Goal: Communication & Community: Answer question/provide support

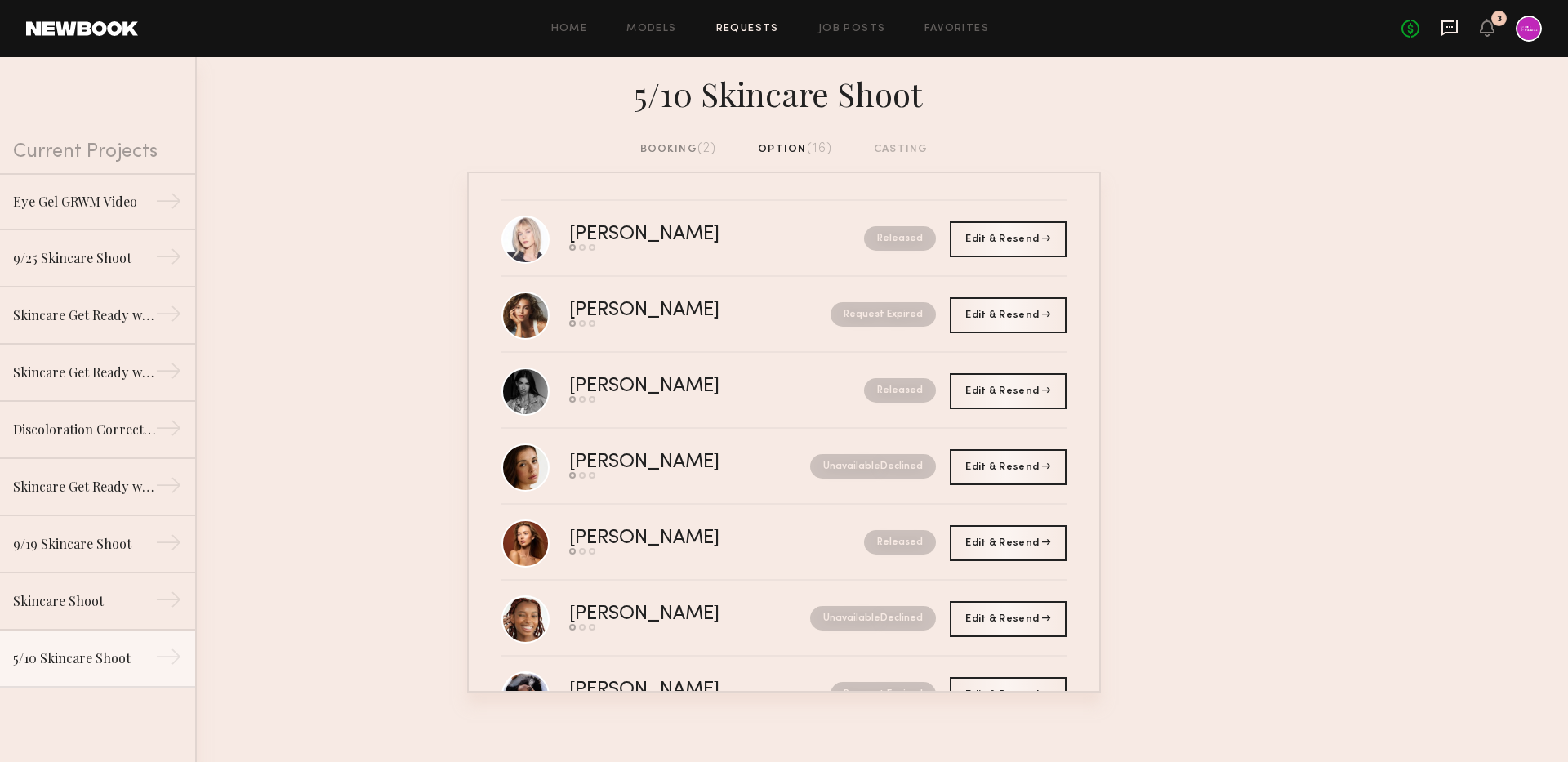
click at [1448, 32] on icon at bounding box center [1449, 27] width 16 height 15
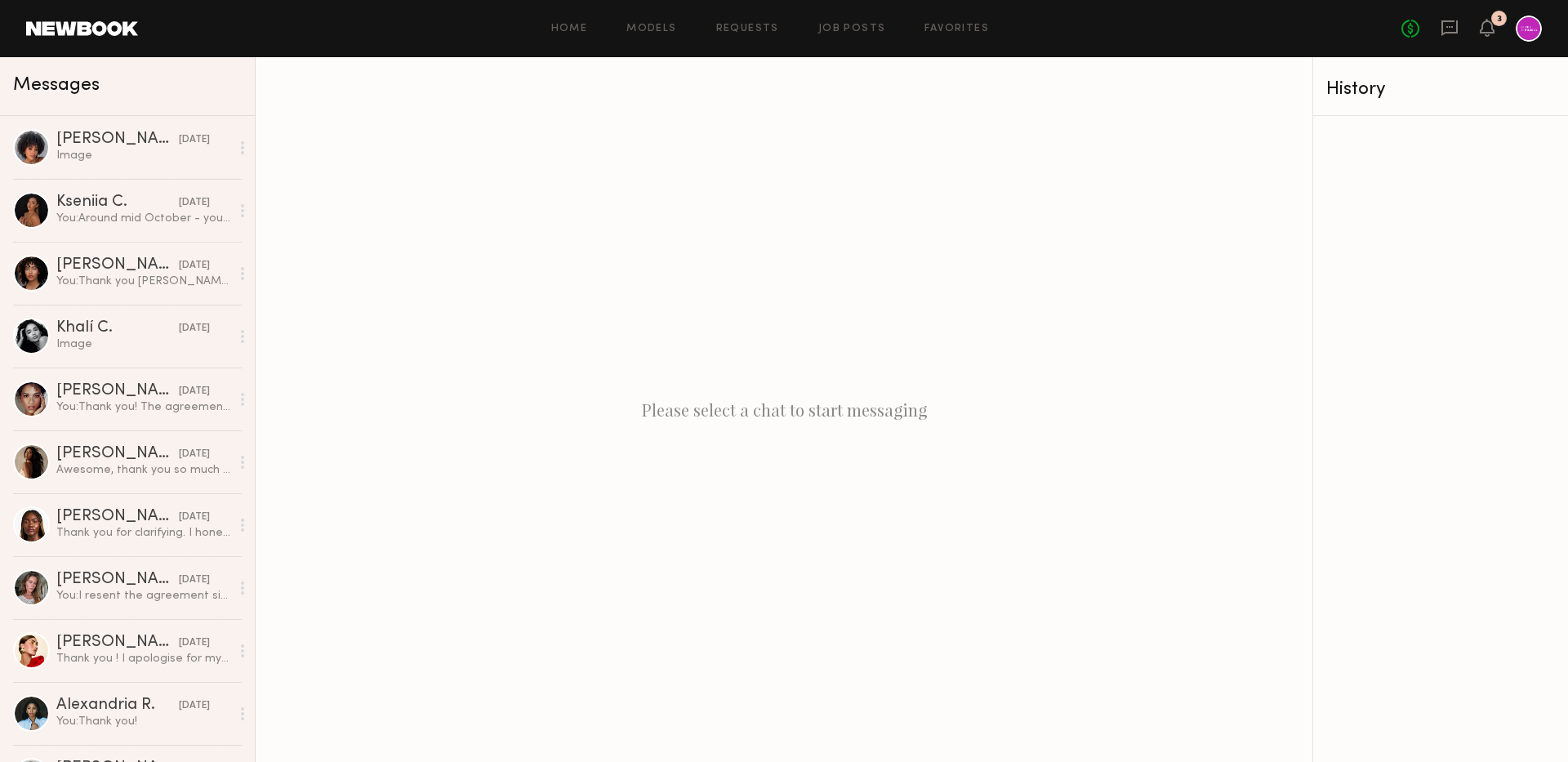
click at [752, 42] on header "Home Models Requests Job Posts Favorites Sign Out No fees up to $5,000 3" at bounding box center [784, 28] width 1568 height 57
click at [748, 28] on link "Requests" at bounding box center [748, 29] width 63 height 11
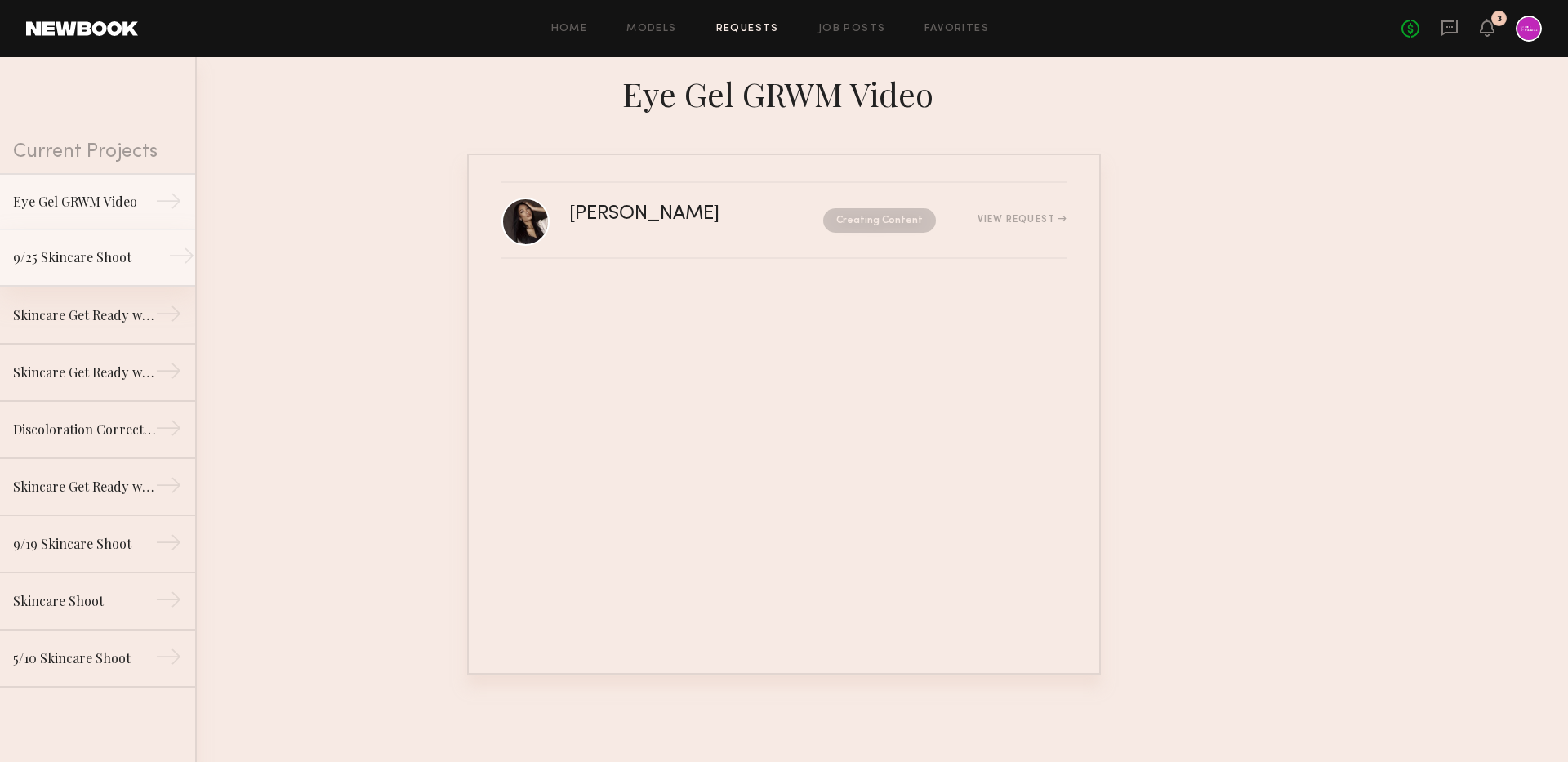
click at [89, 265] on div "9/25 Skincare Shoot" at bounding box center [84, 257] width 142 height 20
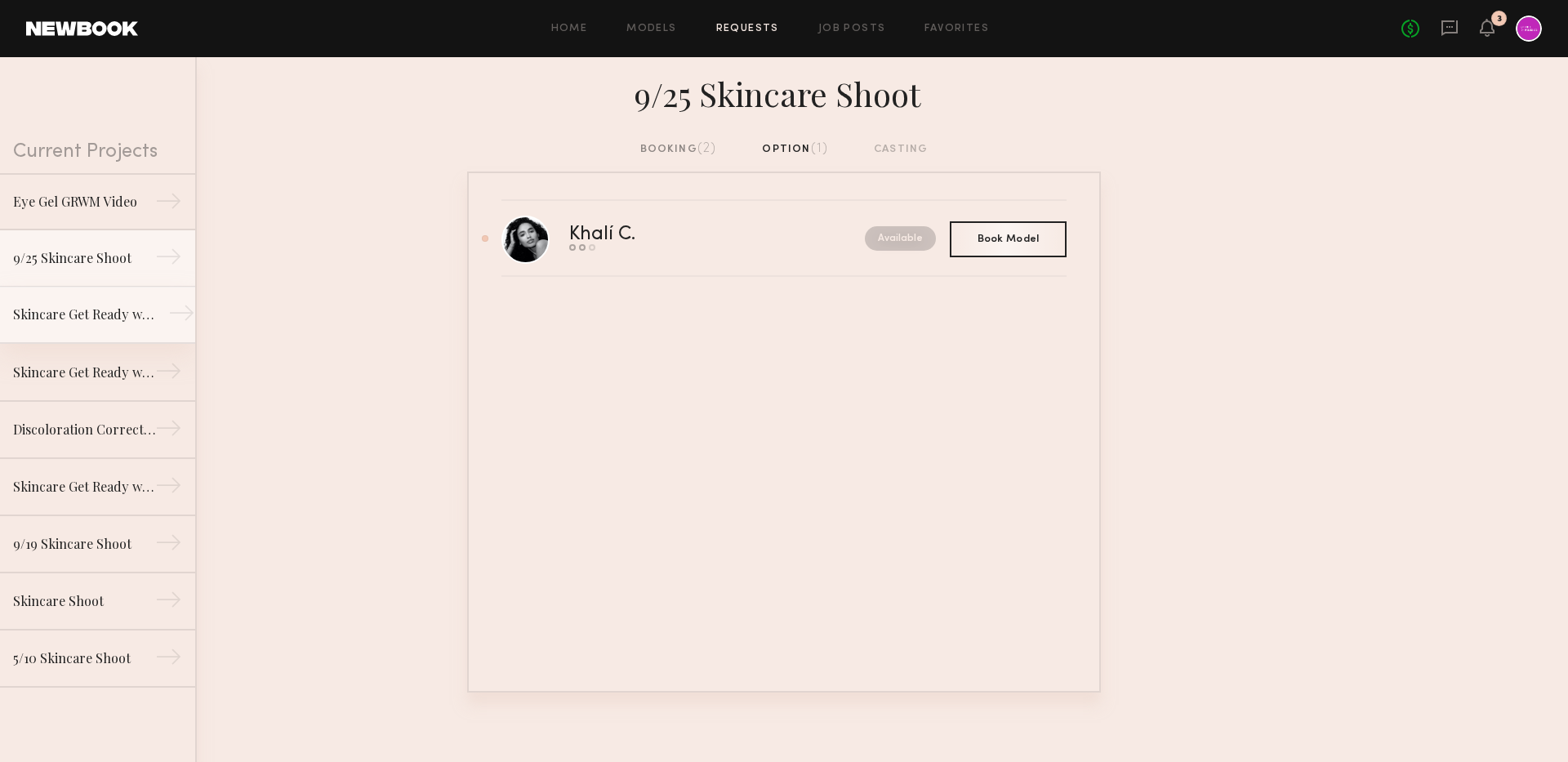
click at [88, 303] on link "Skincare Get Ready with Me Video (Body Treatment) →" at bounding box center [98, 315] width 195 height 57
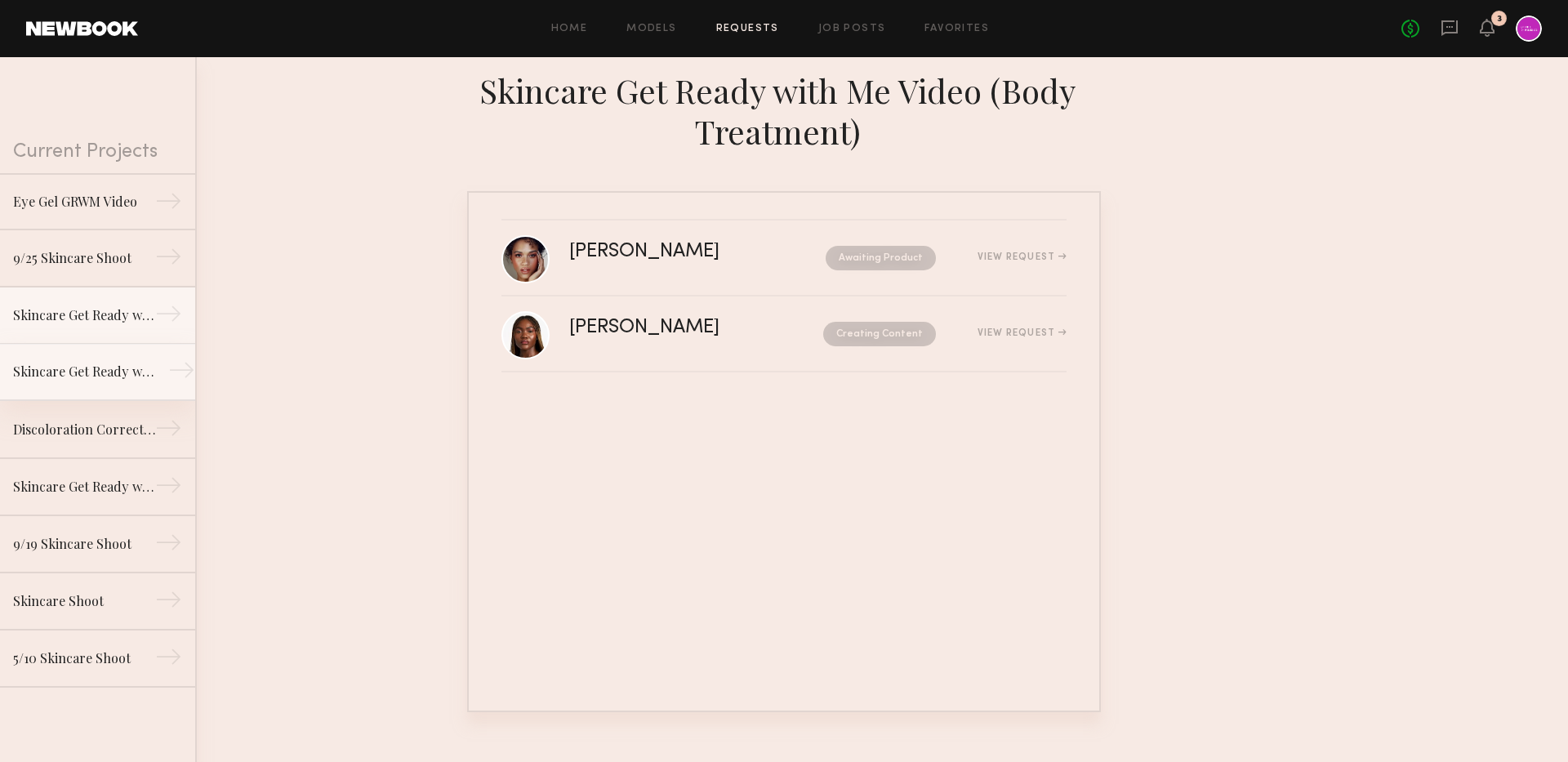
click at [104, 373] on div "Skincare Get Ready with Me Video (Eye Gel)" at bounding box center [84, 372] width 142 height 20
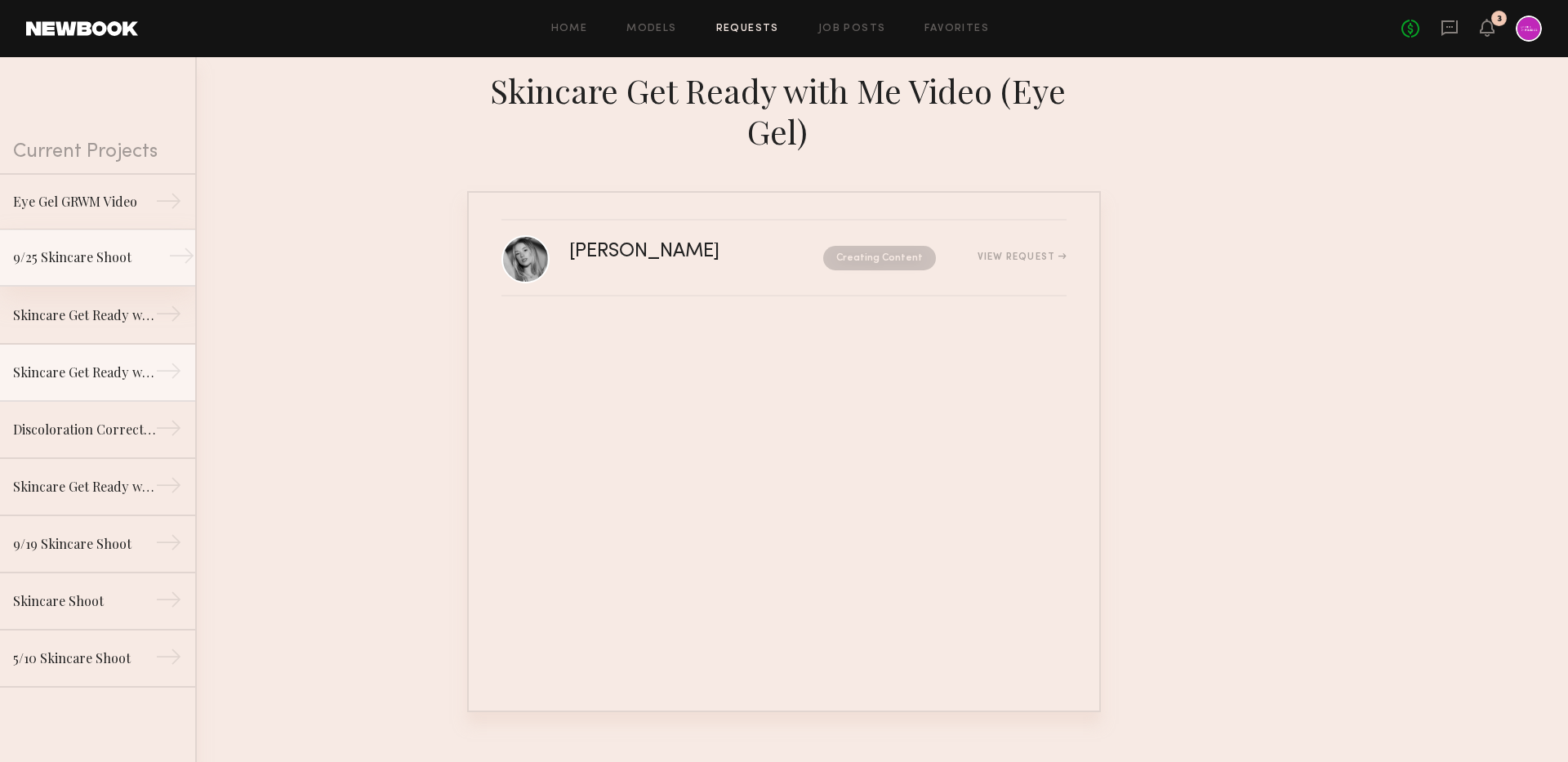
click at [129, 266] on div "9/25 Skincare Shoot" at bounding box center [84, 257] width 142 height 20
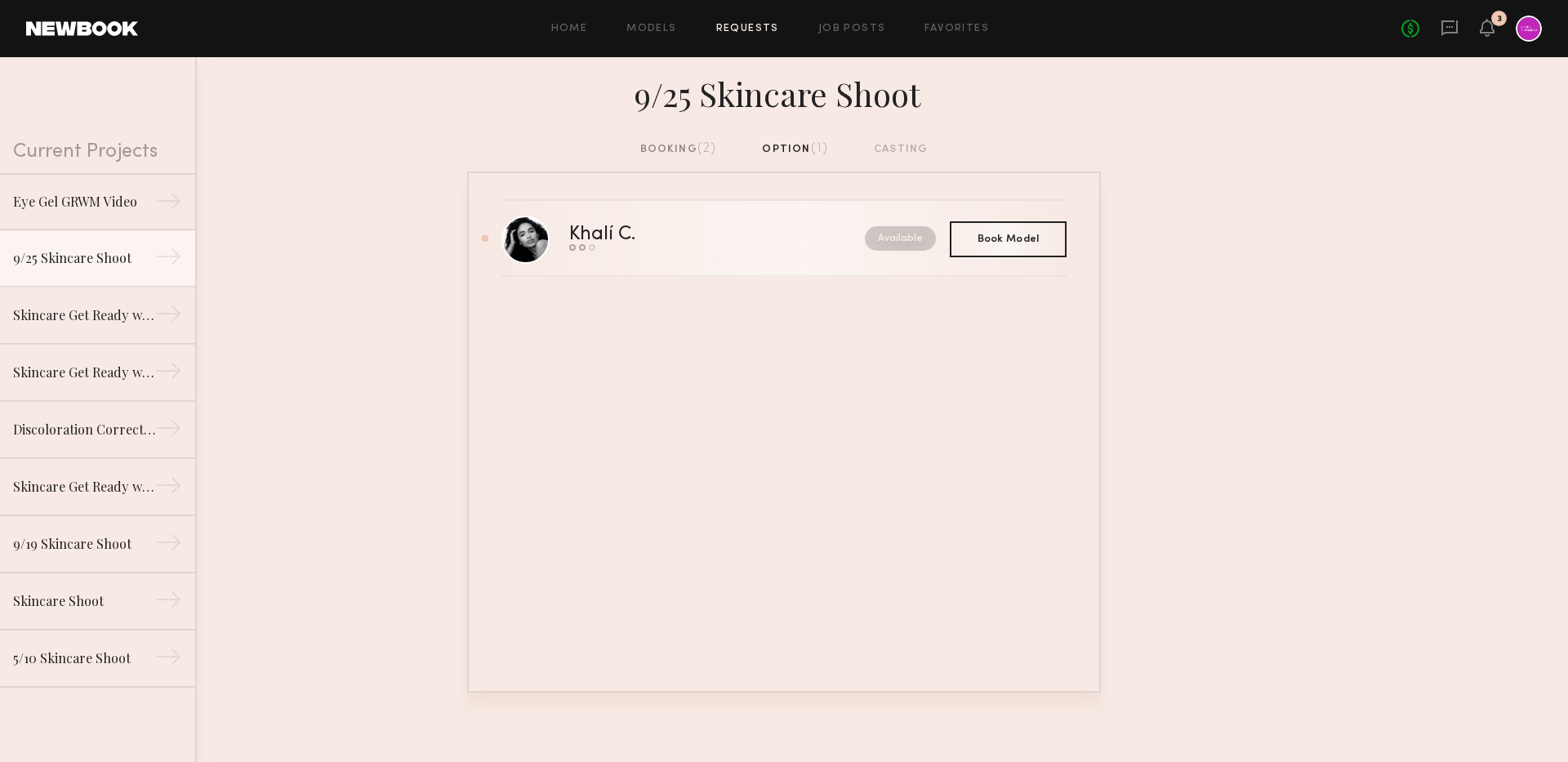
click at [682, 271] on link "Khalí C. Send request Model response Book model Available" at bounding box center [784, 238] width 565 height 76
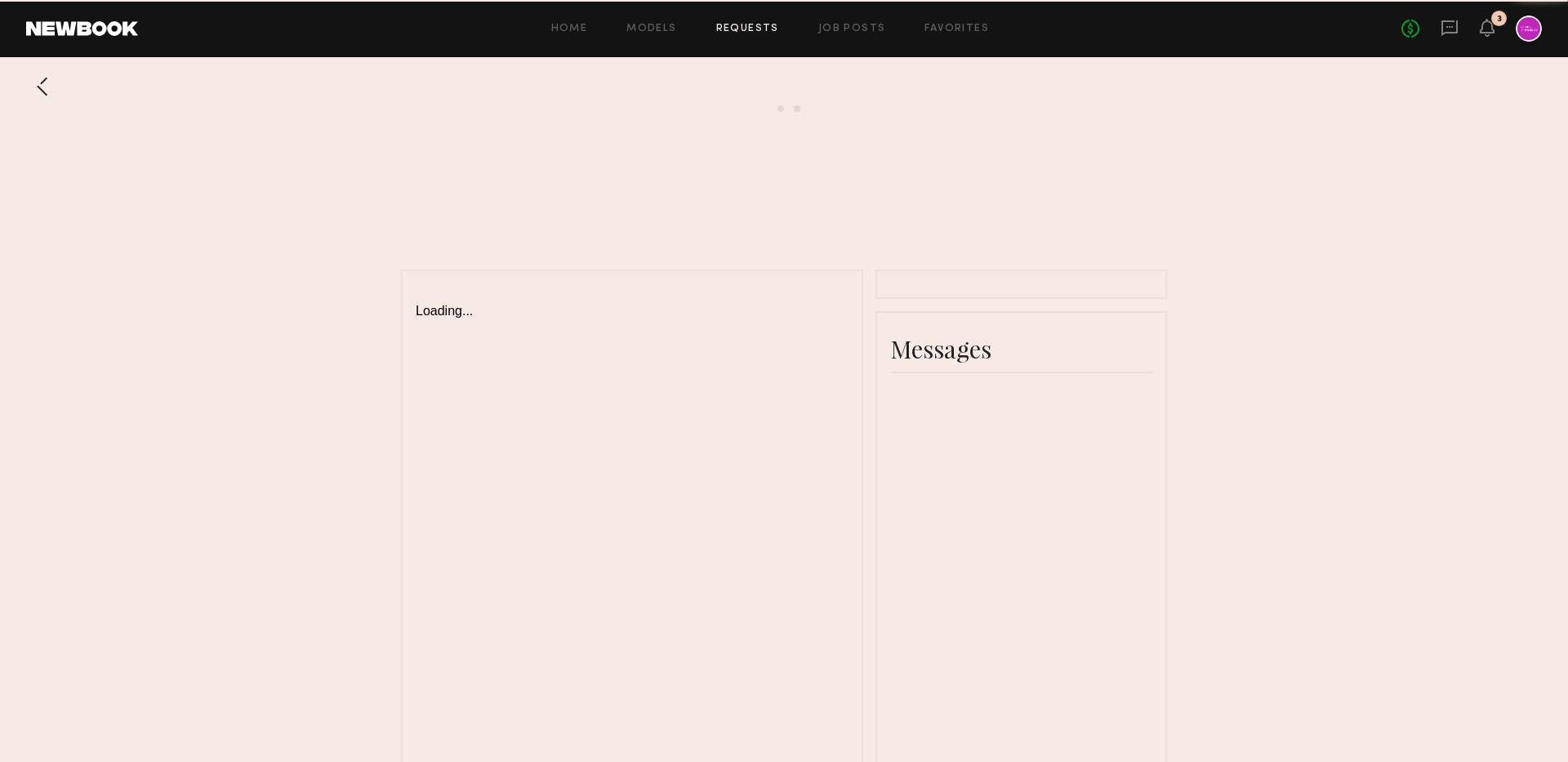
click at [682, 271] on common-border "Loading..." at bounding box center [632, 576] width 462 height 613
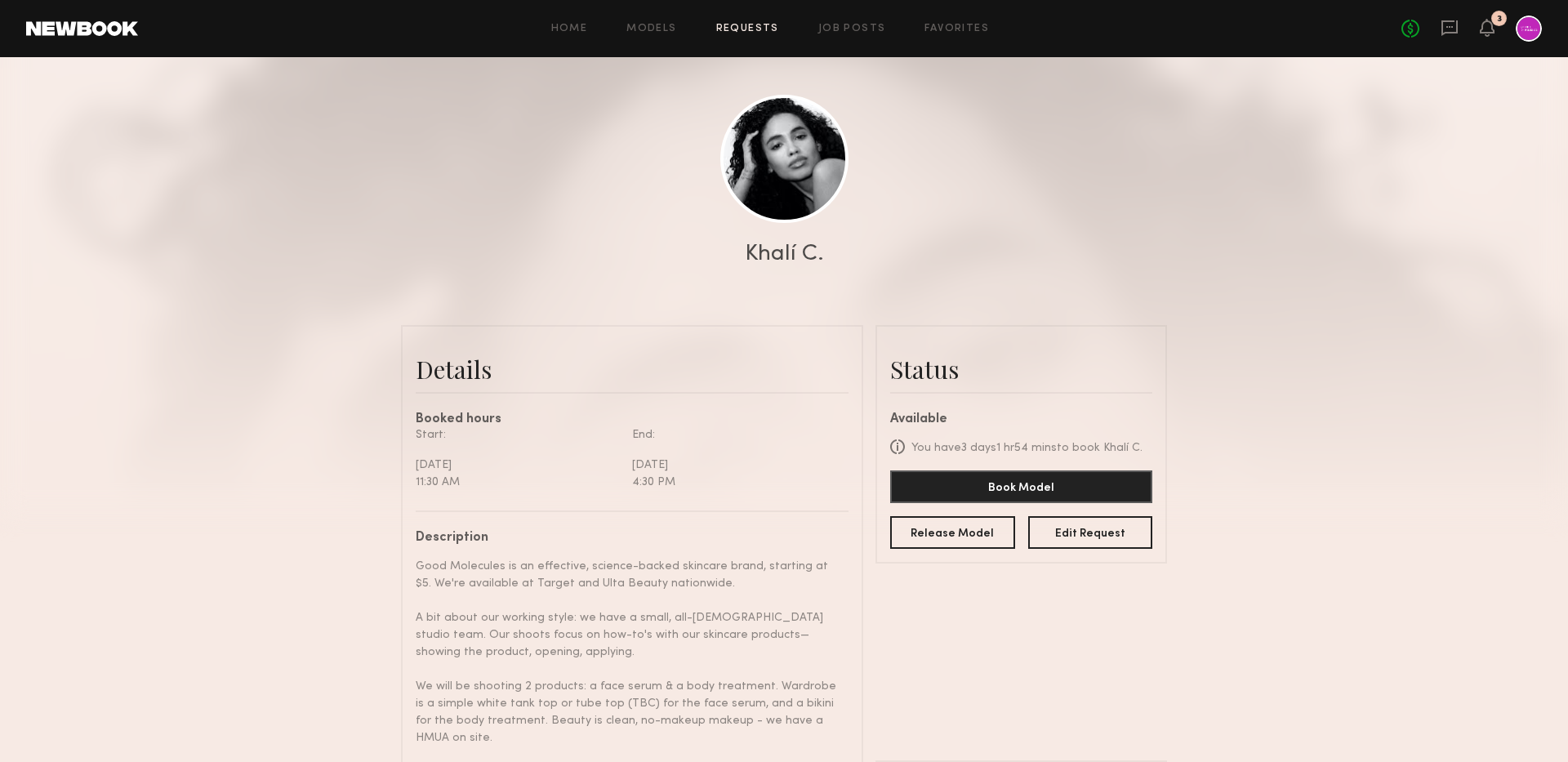
scroll to position [72, 0]
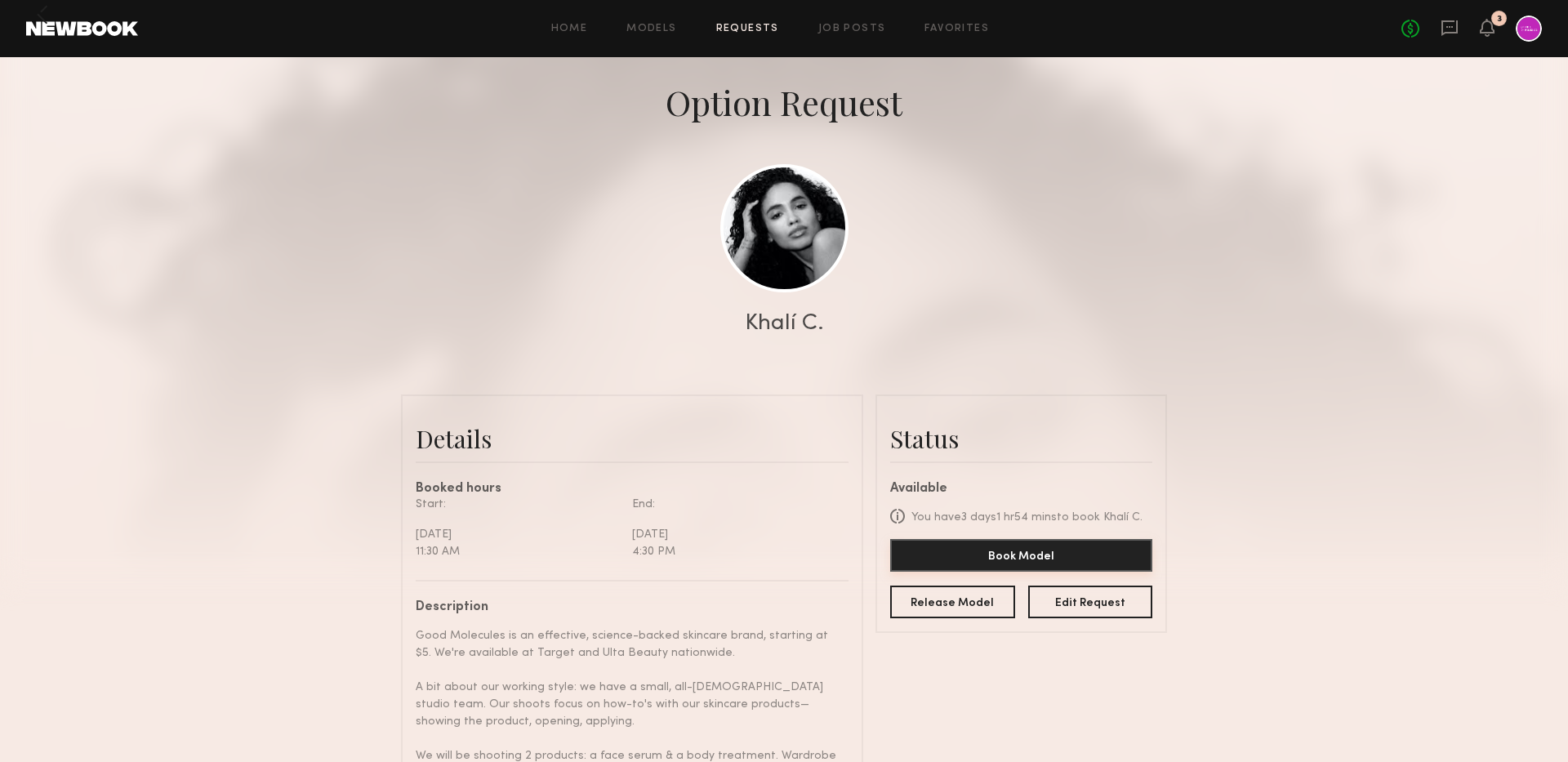
click at [962, 564] on button "Book Model" at bounding box center [1022, 555] width 263 height 33
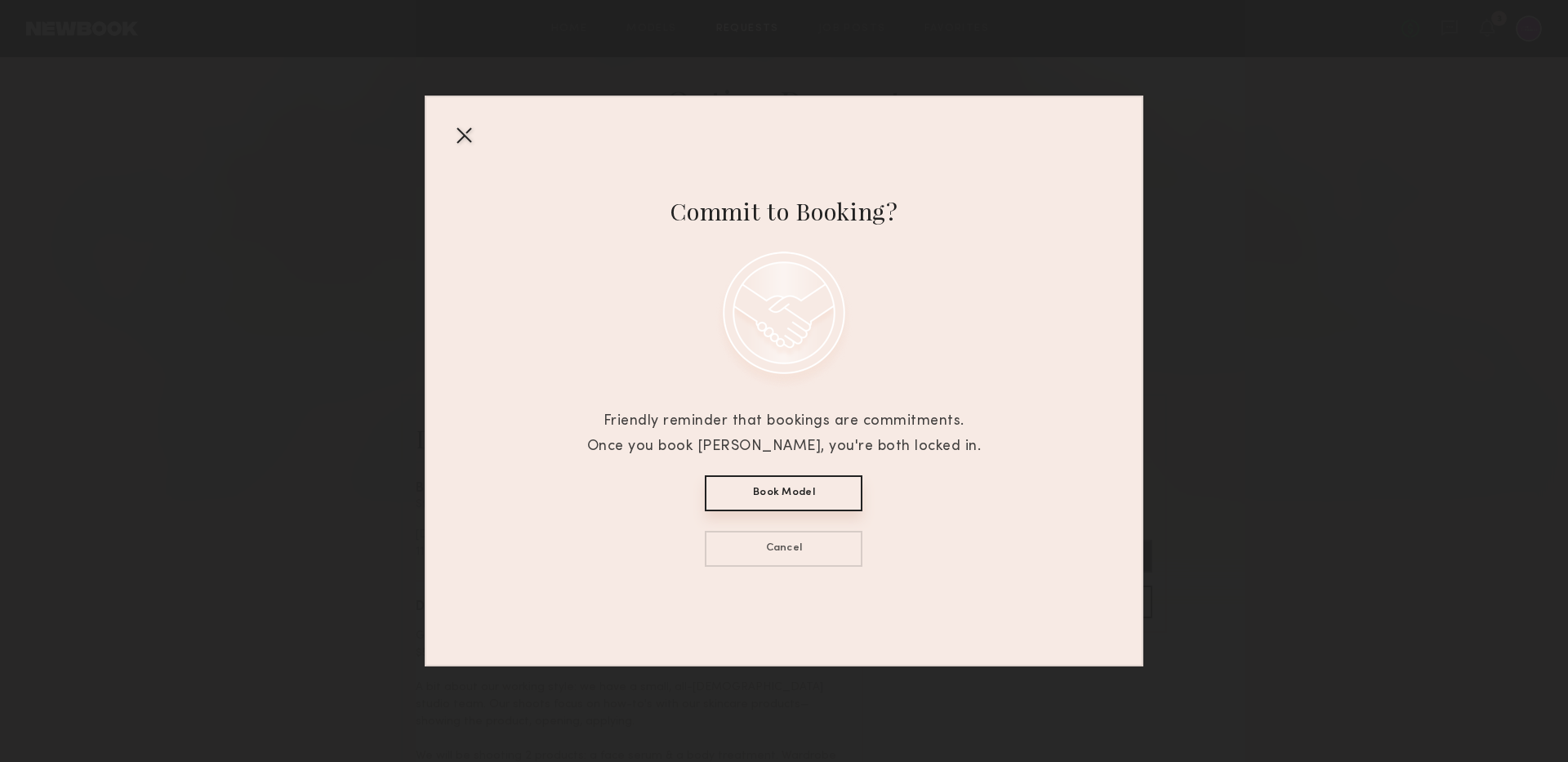
click at [747, 484] on button "Book Model" at bounding box center [783, 492] width 158 height 36
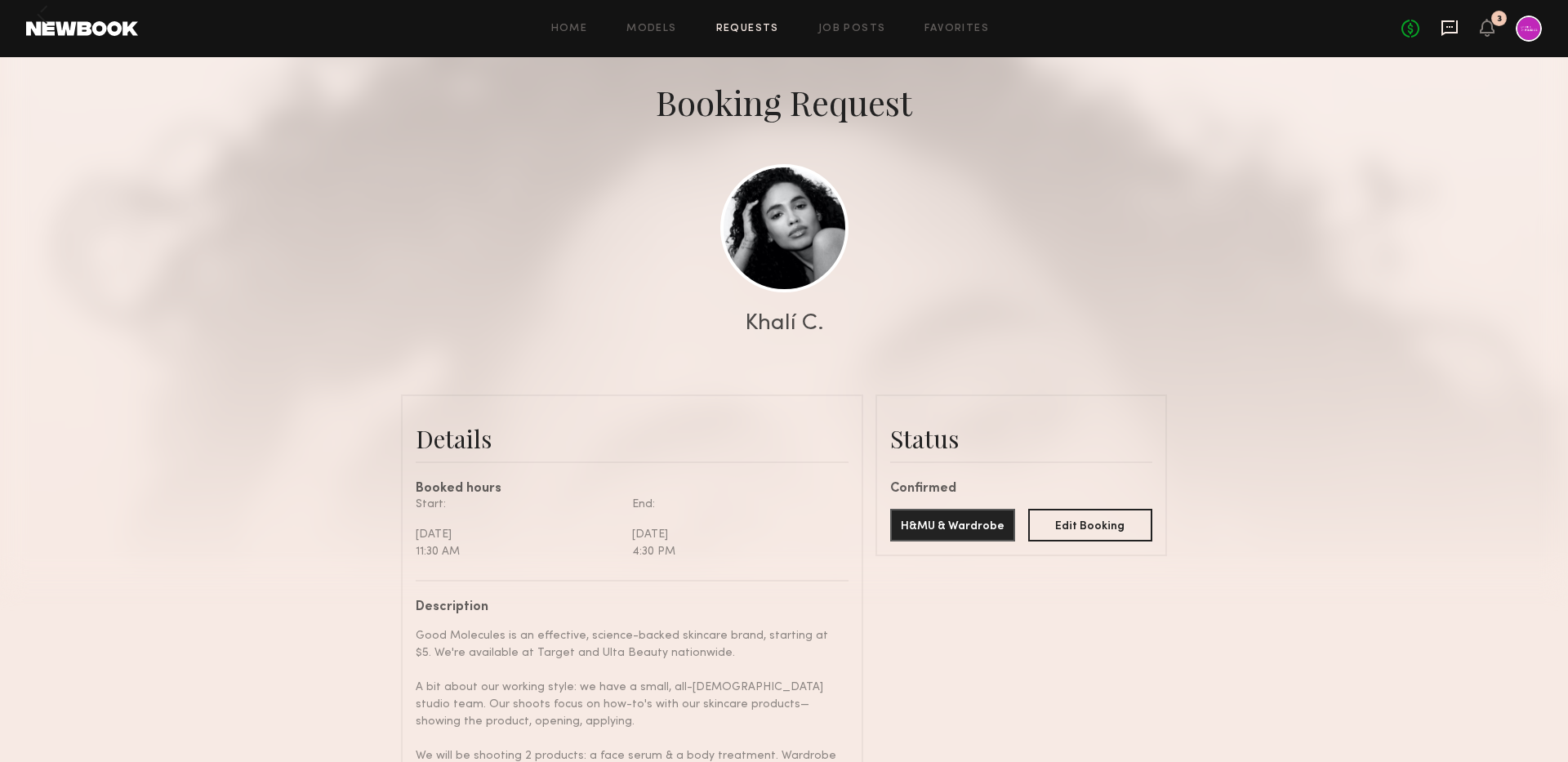
click at [1449, 33] on icon at bounding box center [1449, 27] width 16 height 15
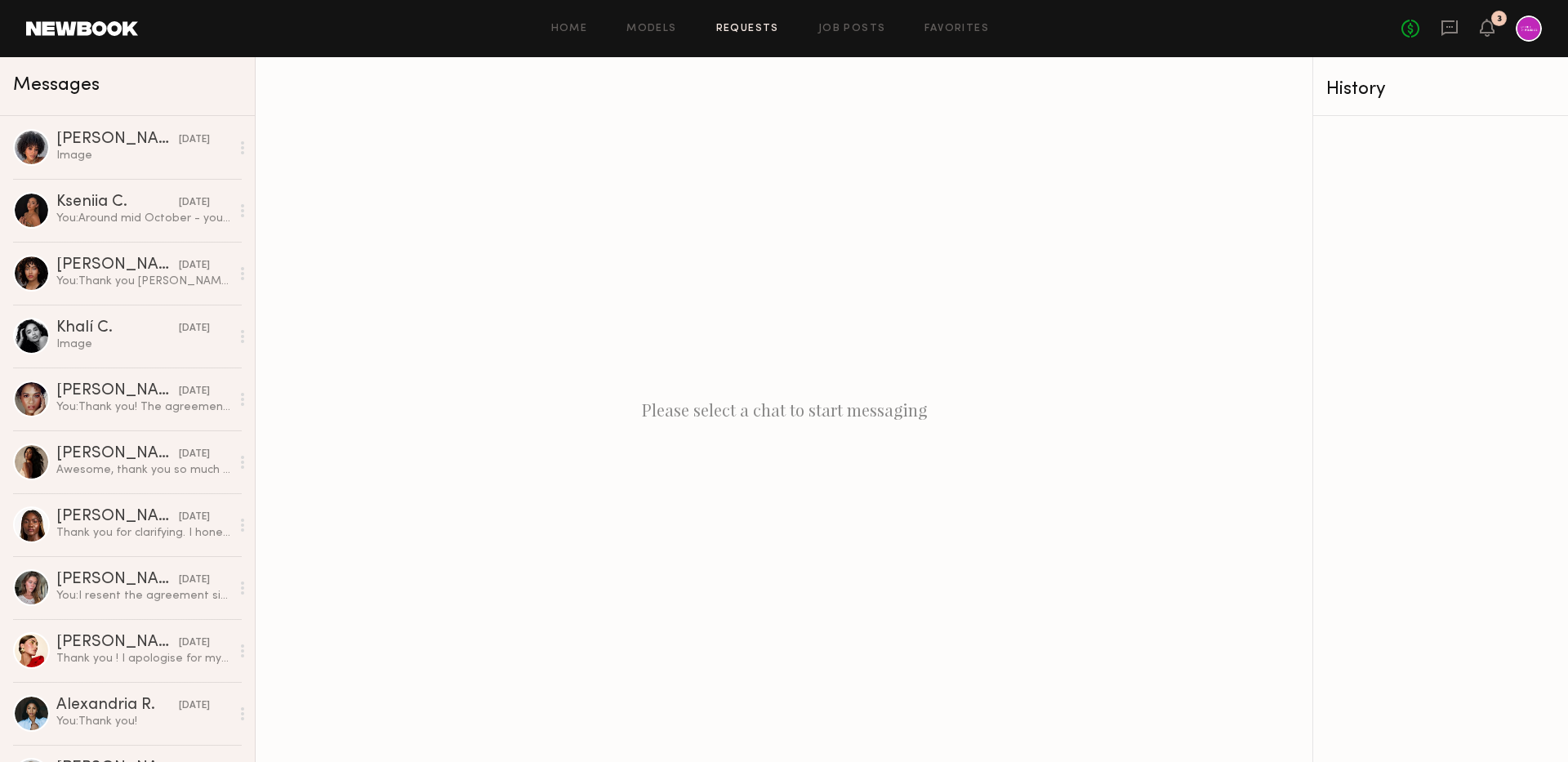
click at [738, 24] on link "Requests" at bounding box center [748, 29] width 63 height 11
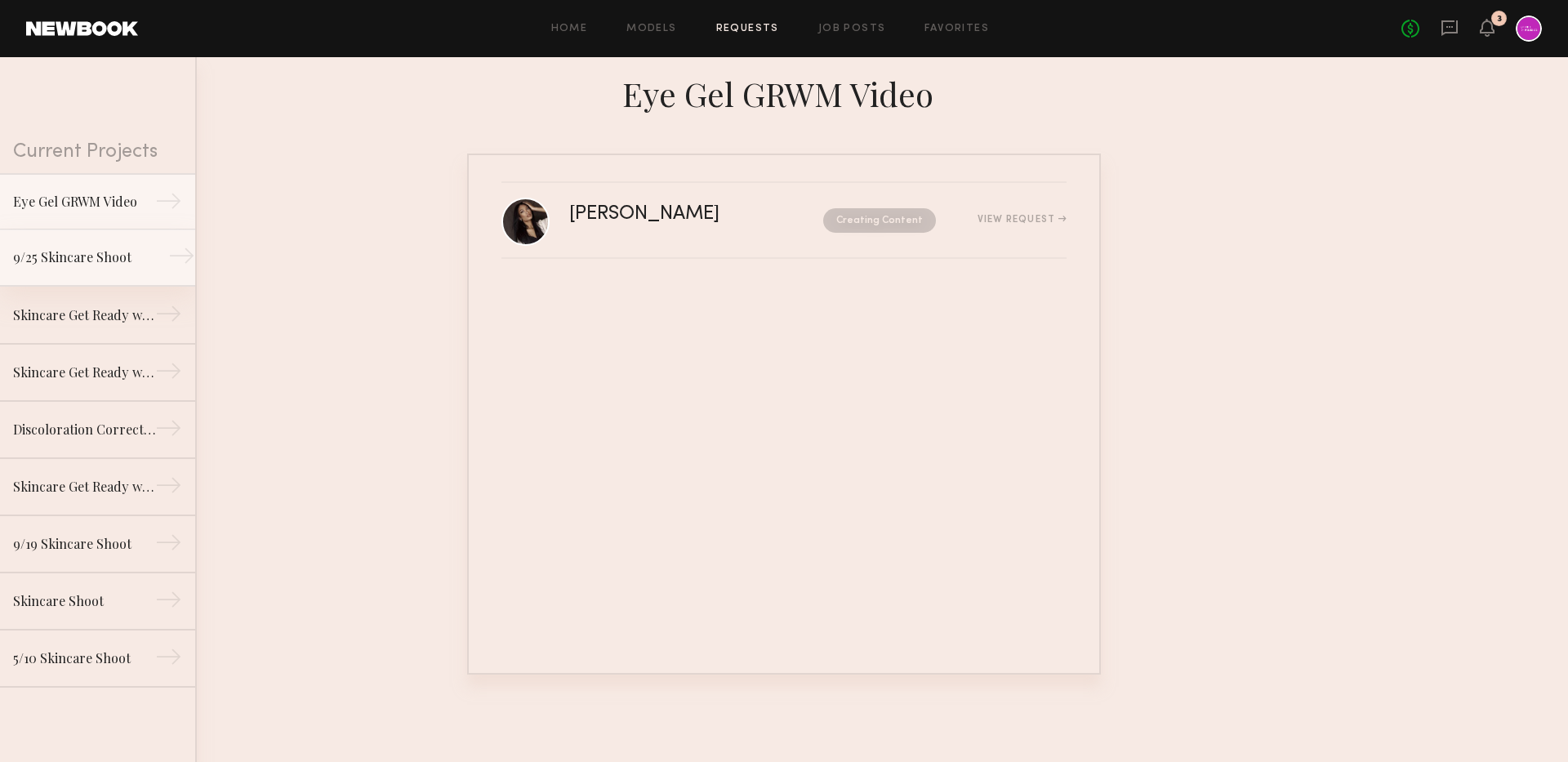
click at [63, 259] on div "9/25 Skincare Shoot" at bounding box center [84, 257] width 142 height 20
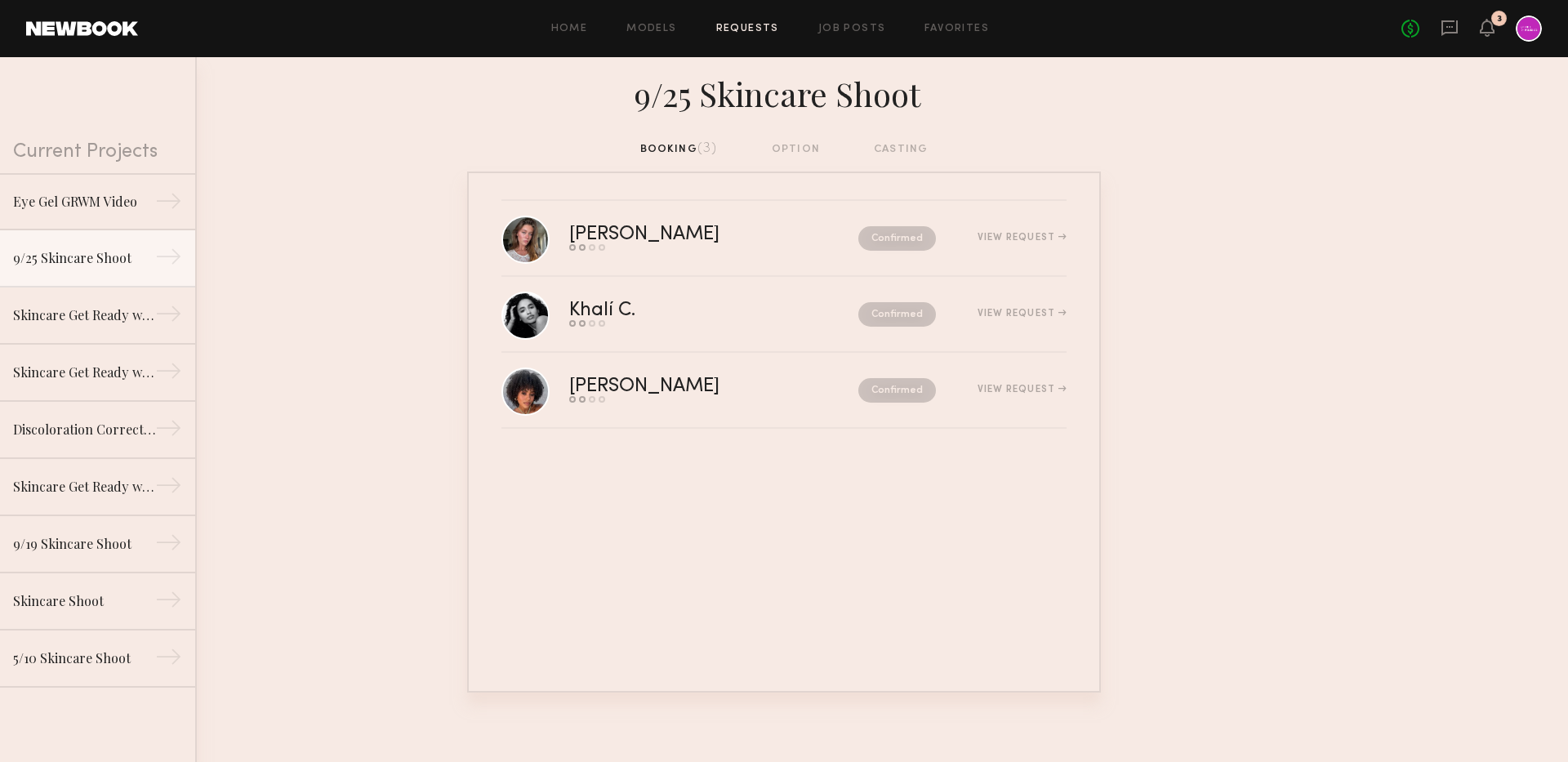
click at [757, 147] on div "booking (3) option casting" at bounding box center [784, 149] width 288 height 18
click at [807, 155] on div "booking (3) option casting" at bounding box center [784, 149] width 288 height 18
click at [805, 153] on div "booking (3) option casting" at bounding box center [784, 149] width 288 height 18
click at [794, 146] on div "booking (3) option casting" at bounding box center [784, 149] width 288 height 18
click at [137, 298] on link "Skincare Get Ready with Me Video (Body Treatment) →" at bounding box center [98, 315] width 195 height 57
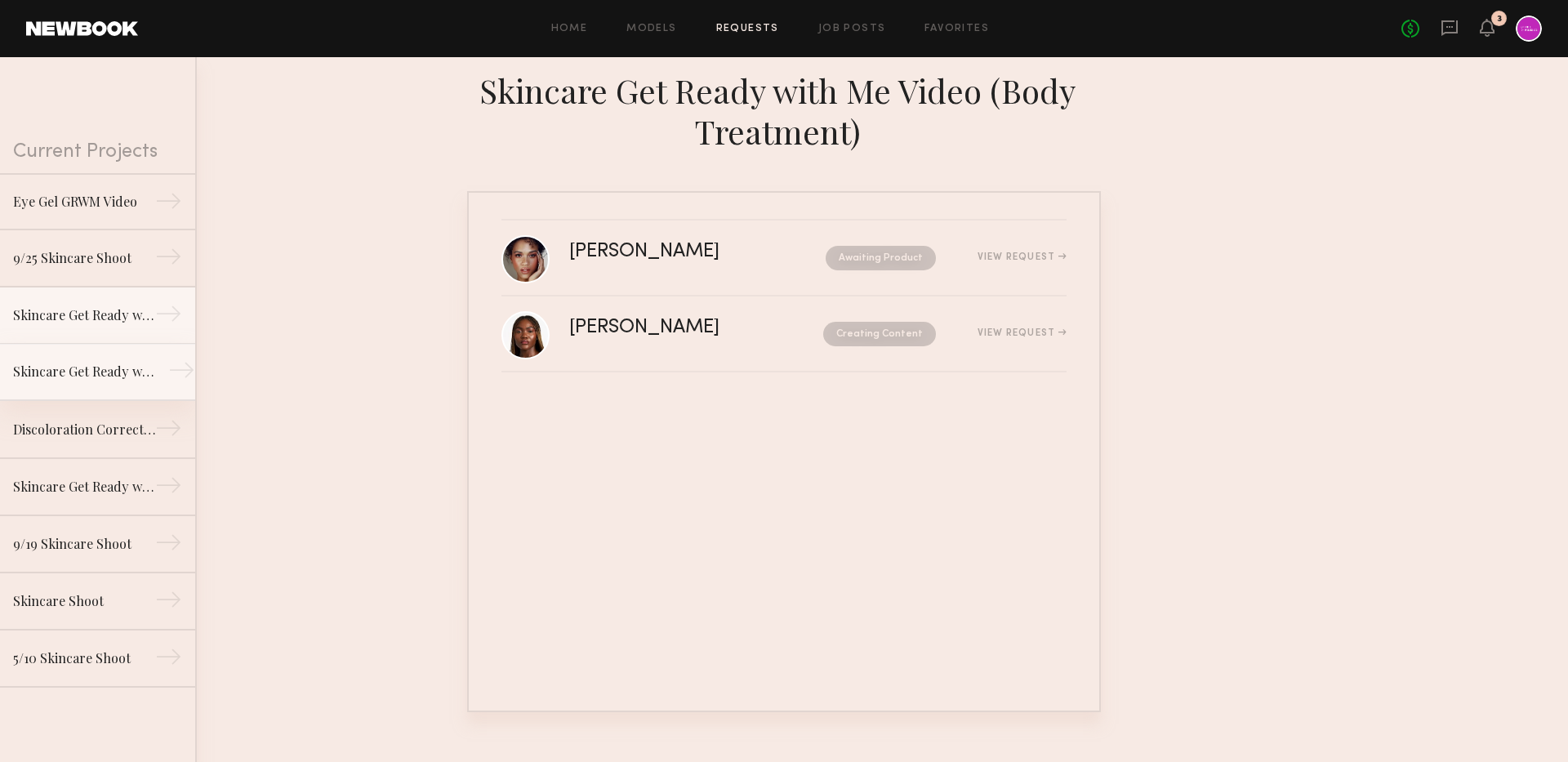
click at [106, 385] on link "Skincare Get Ready with Me Video (Eye Gel) →" at bounding box center [98, 372] width 195 height 57
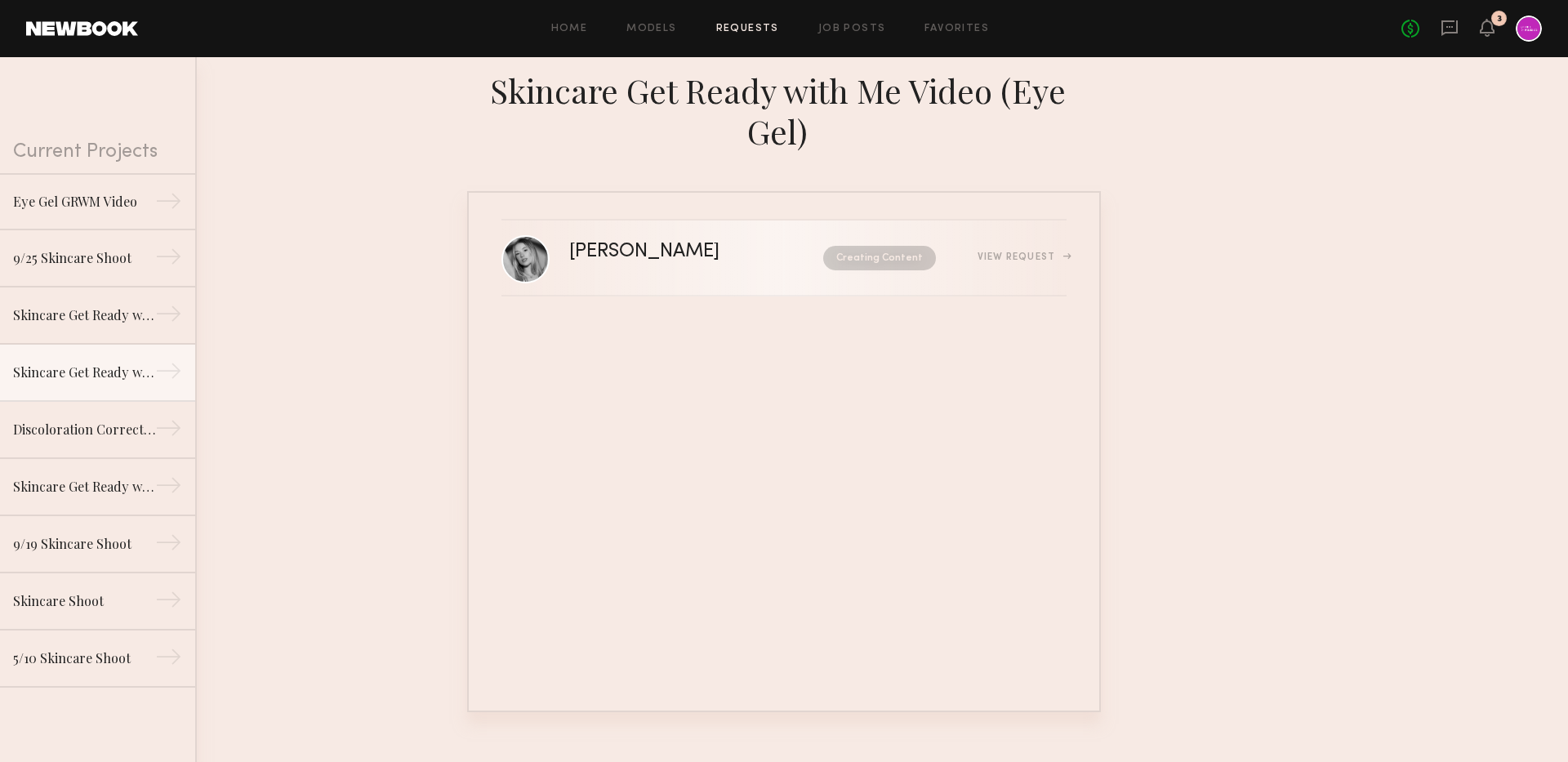
click at [647, 274] on link "Natalie C. Creating Content View Request" at bounding box center [784, 258] width 565 height 76
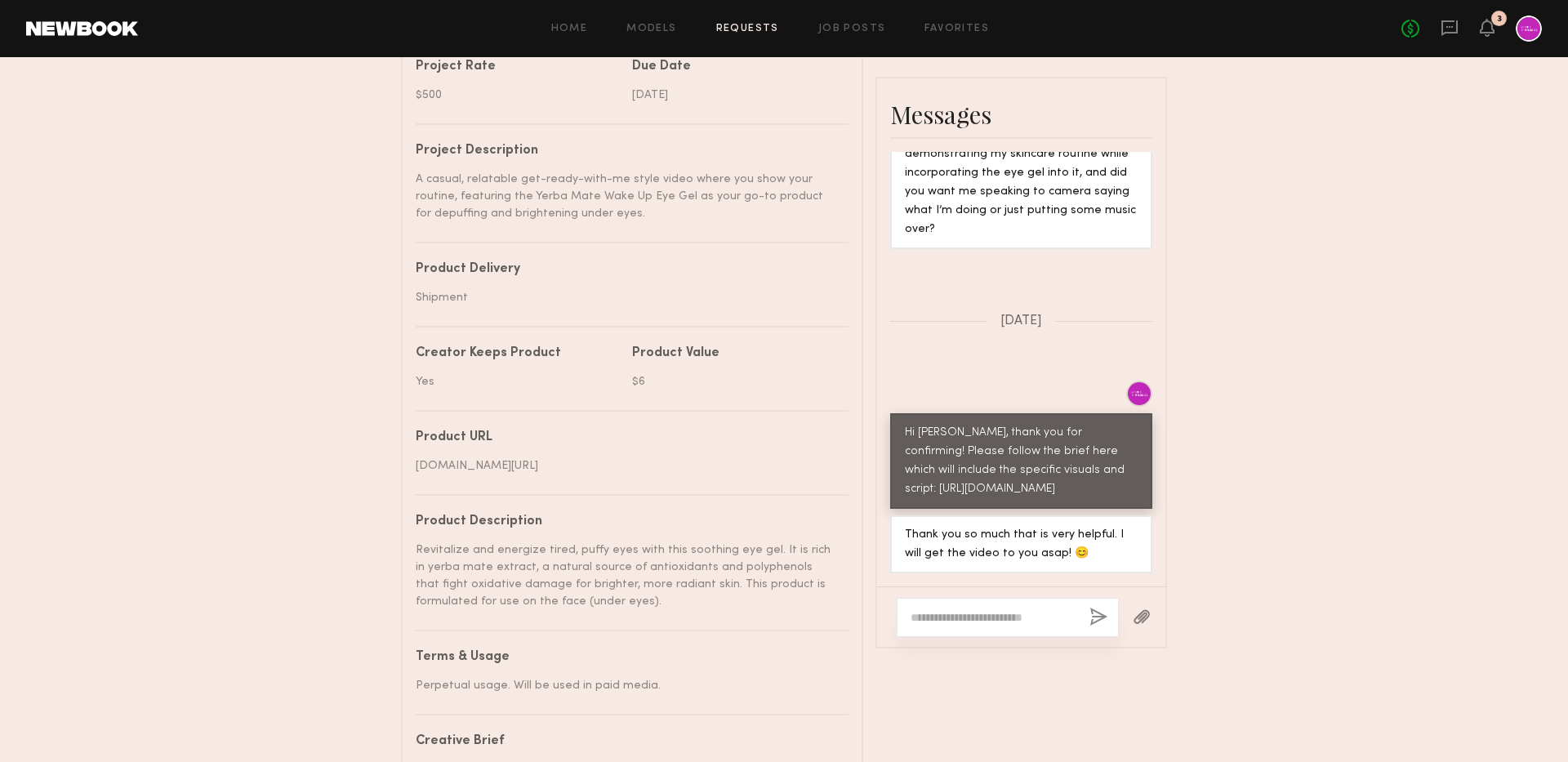
scroll to position [2400, 0]
click at [282, 238] on div "Send request Model response Review content UGC Booking Request Natalie C. Detai…" at bounding box center [784, 92] width 1568 height 1402
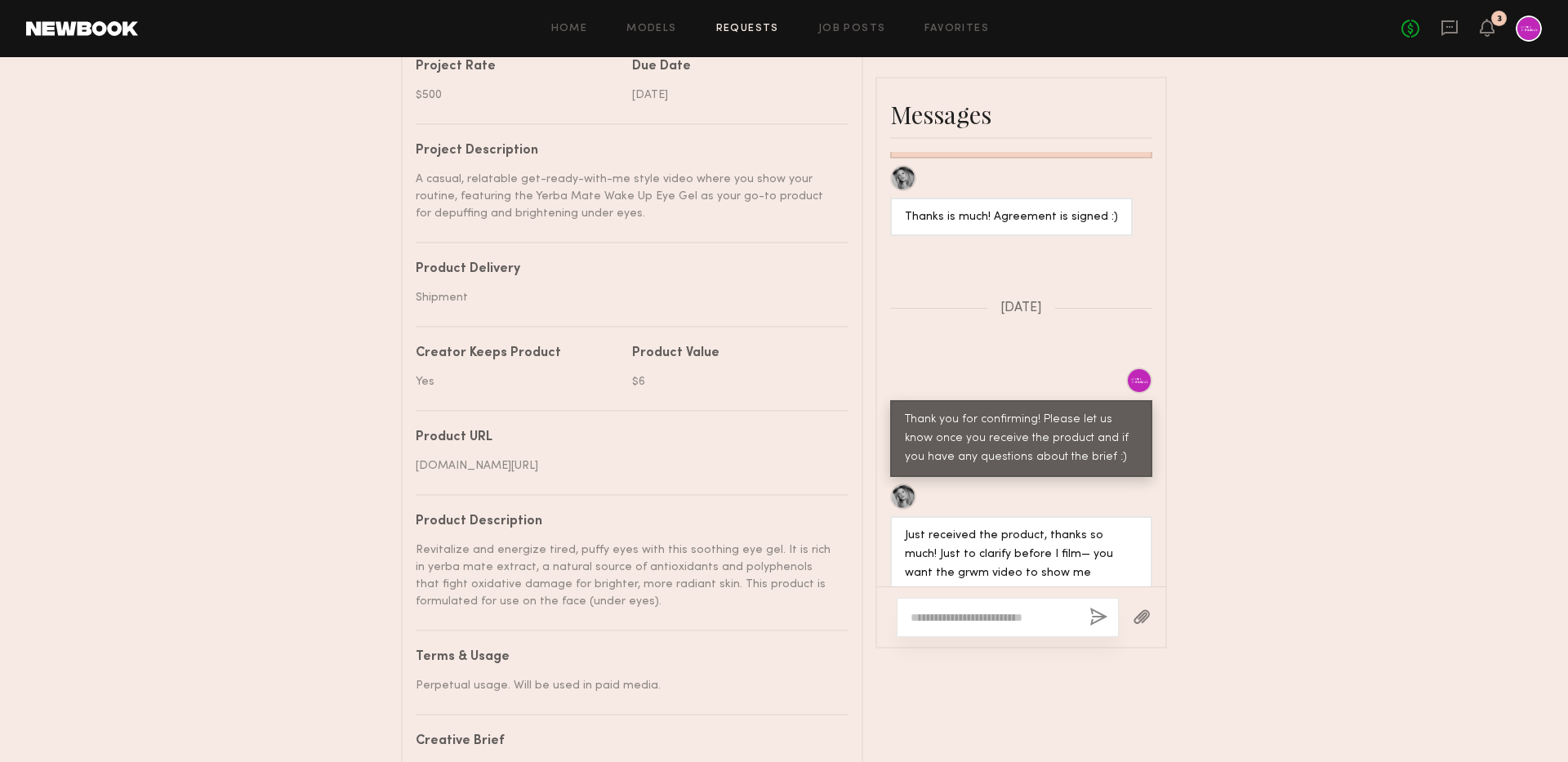
scroll to position [1768, 0]
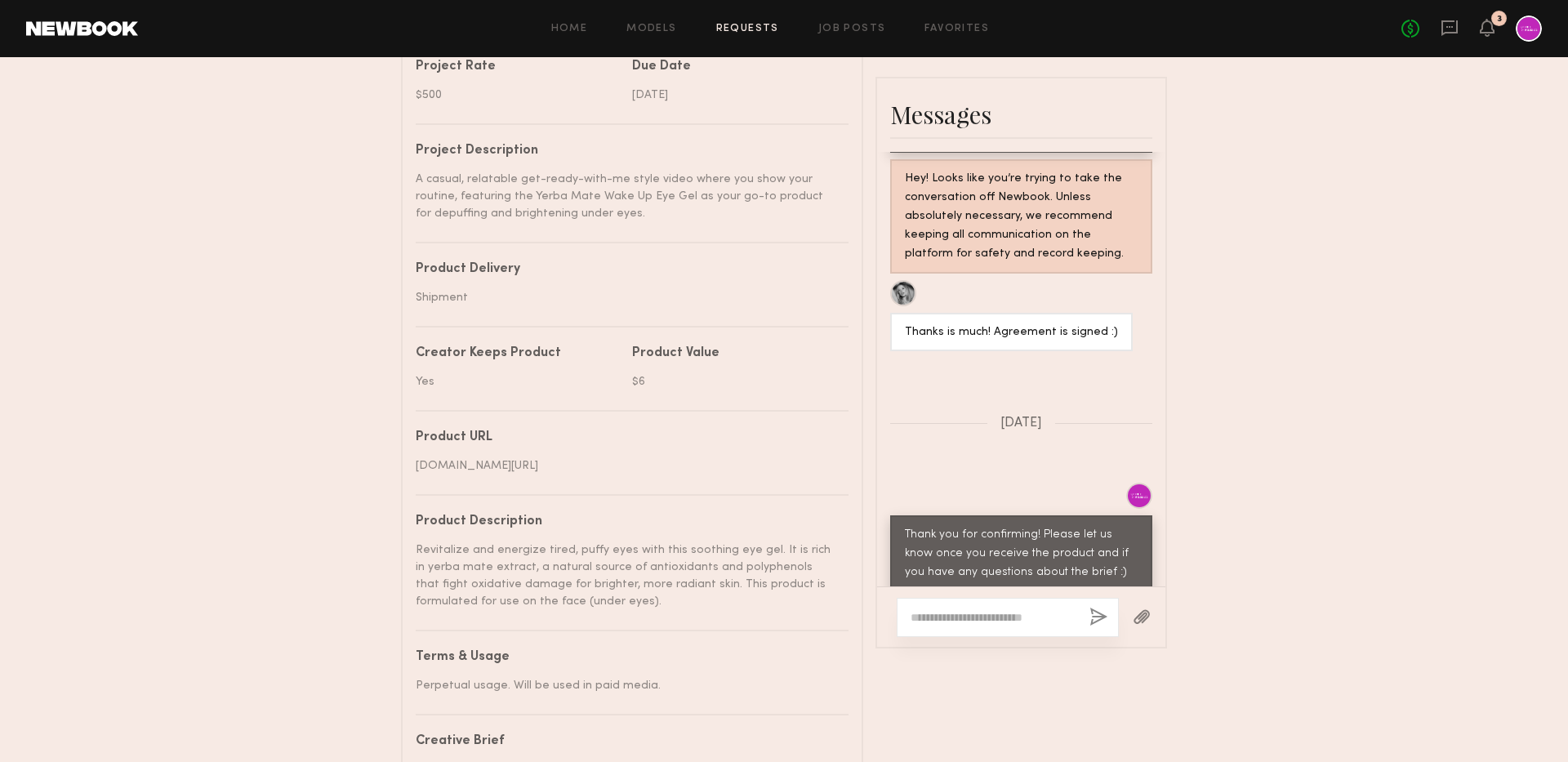
click at [1439, 32] on div "No fees up to $5,000 3" at bounding box center [1472, 28] width 140 height 26
click at [1449, 32] on icon at bounding box center [1449, 27] width 16 height 15
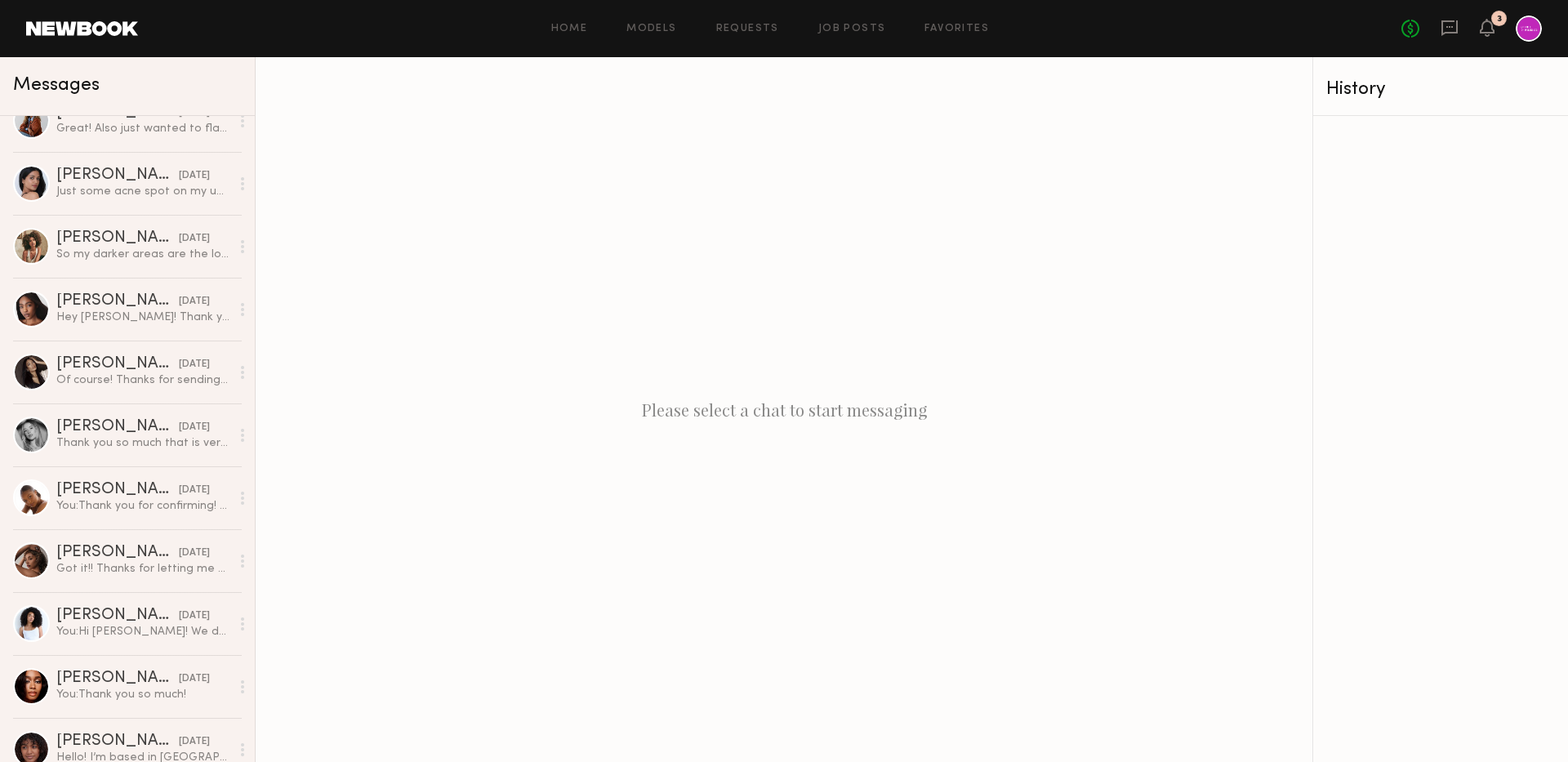
scroll to position [693, 0]
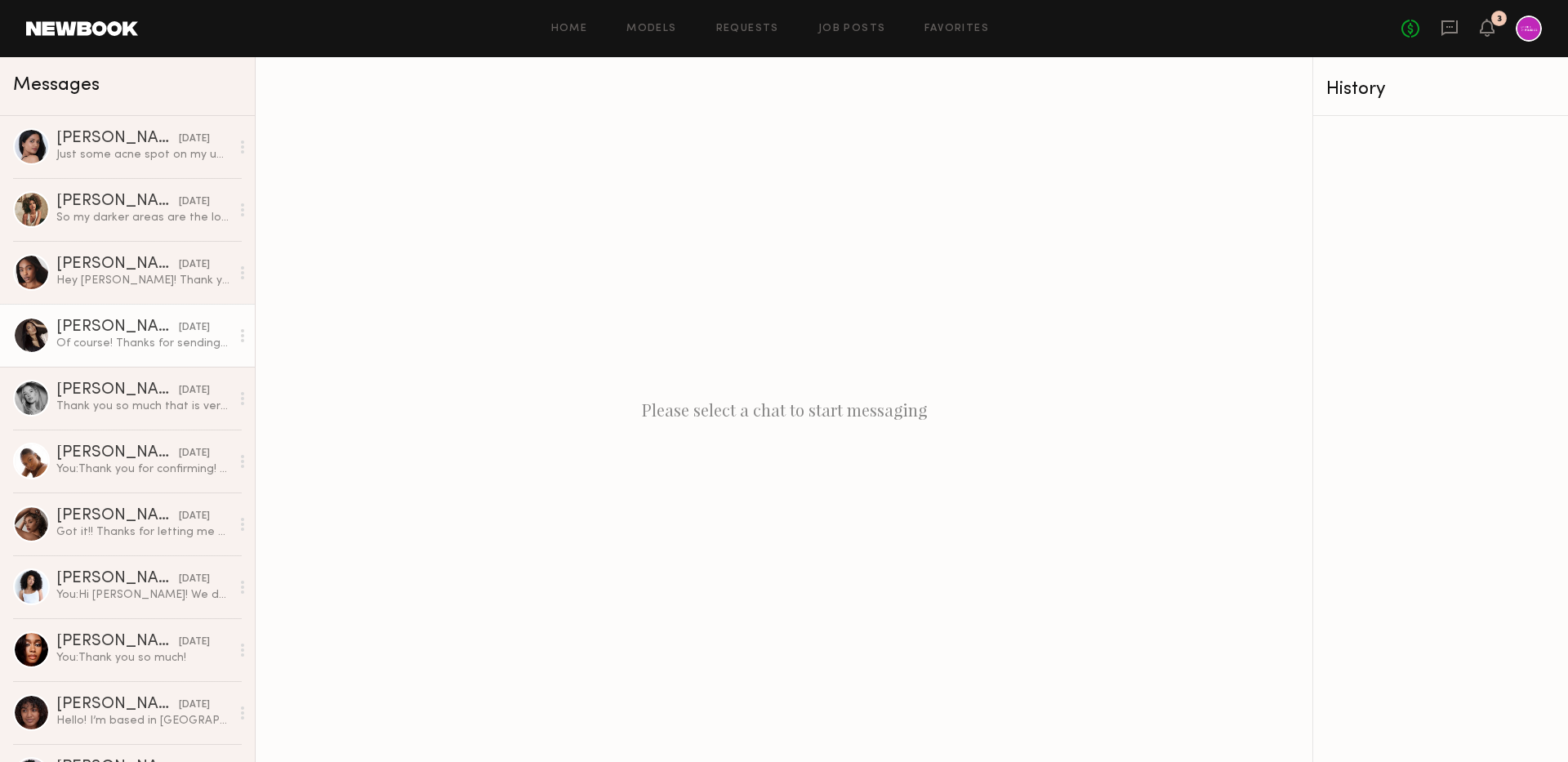
click at [111, 351] on link "Mallory C. 09/17/2025 Of course! Thanks for sending this all over I’ll keep an …" at bounding box center [128, 335] width 255 height 63
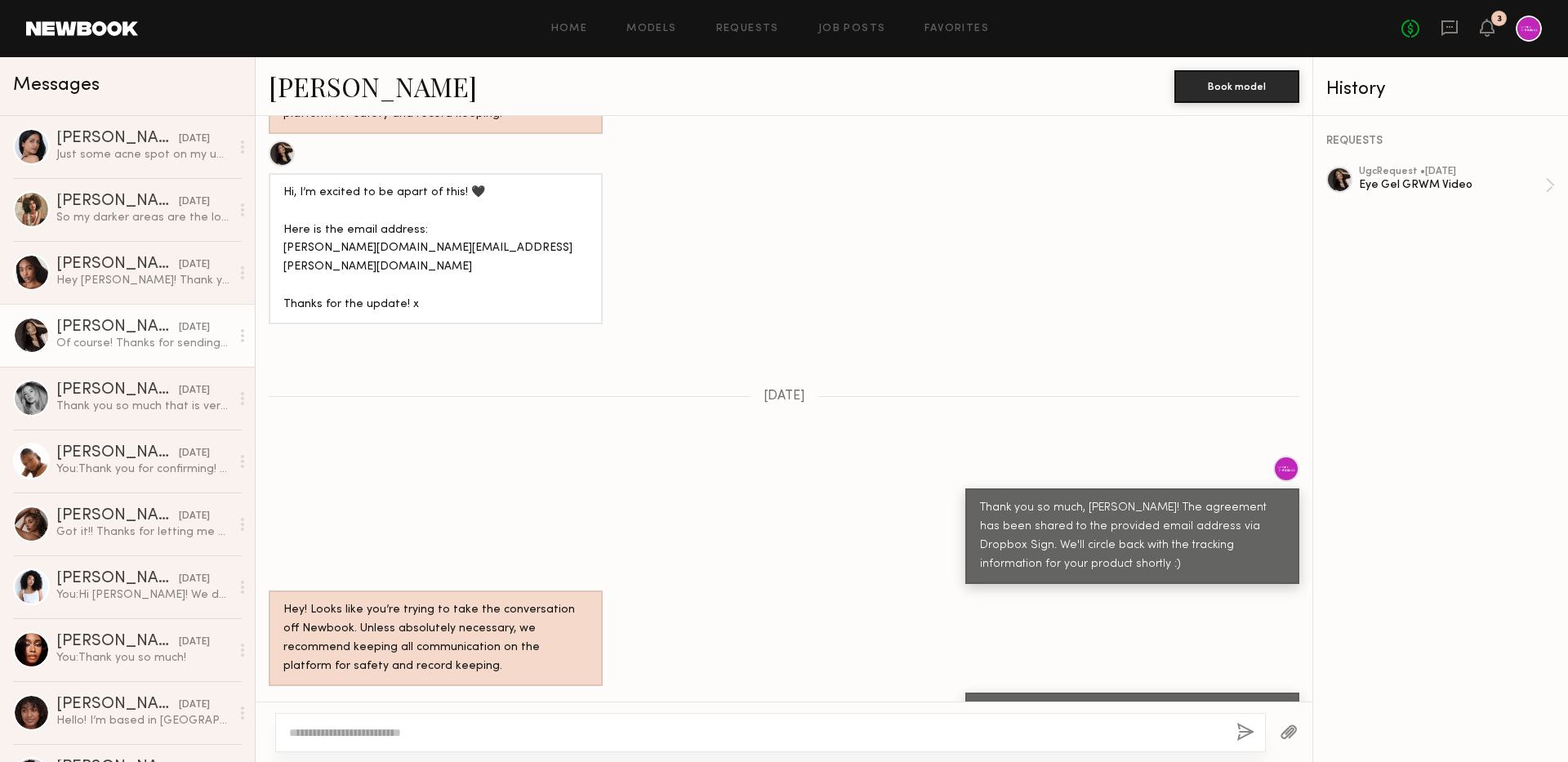
scroll to position [1060, 0]
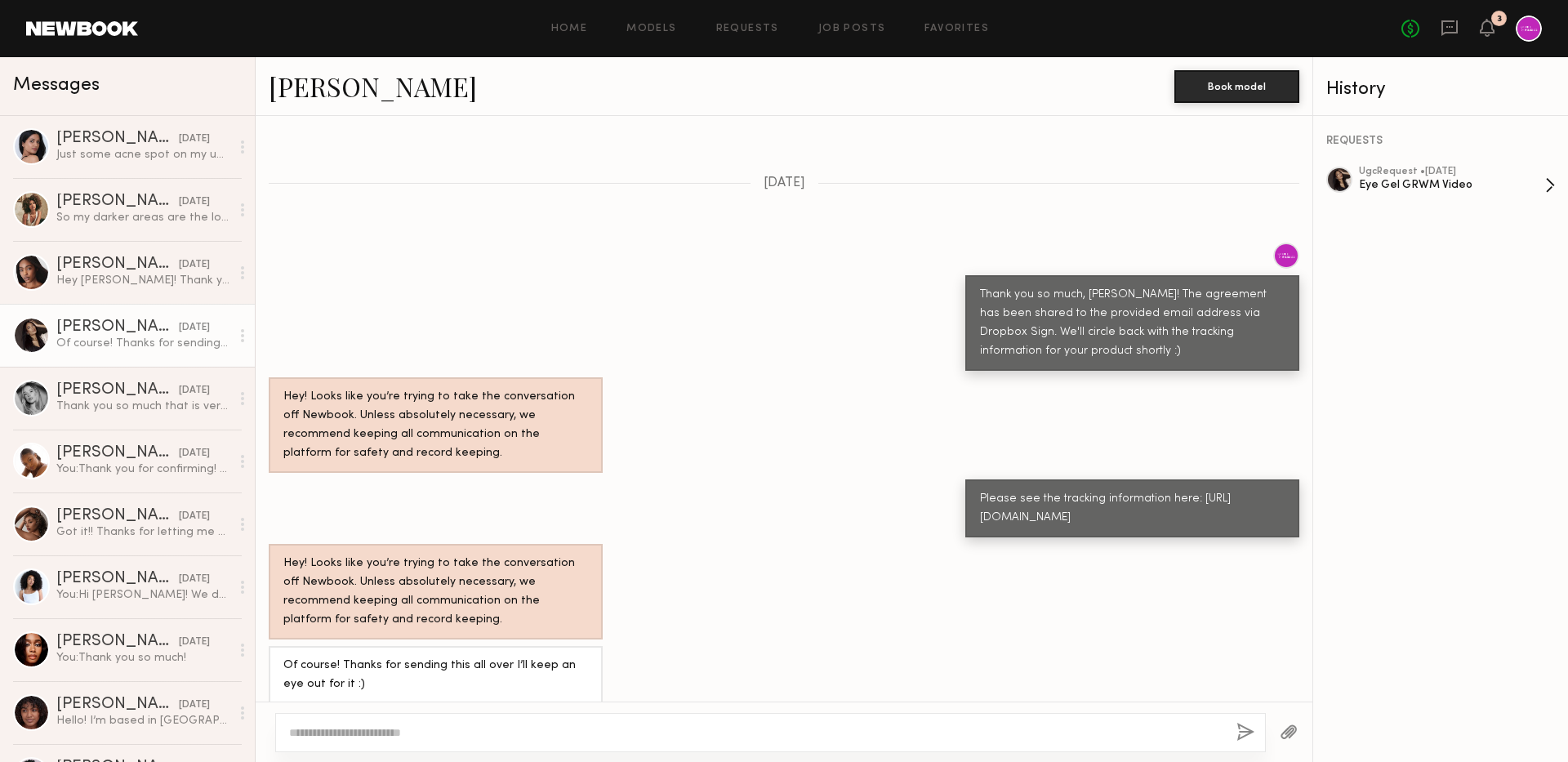
click at [1488, 174] on div "ugc Request • 09/16/2025" at bounding box center [1452, 172] width 186 height 11
click at [460, 723] on div at bounding box center [770, 732] width 991 height 39
click at [501, 731] on textarea at bounding box center [756, 733] width 934 height 16
click at [1437, 178] on div "Eye Gel GRWM Video" at bounding box center [1452, 184] width 186 height 15
click at [471, 721] on div at bounding box center [770, 732] width 991 height 39
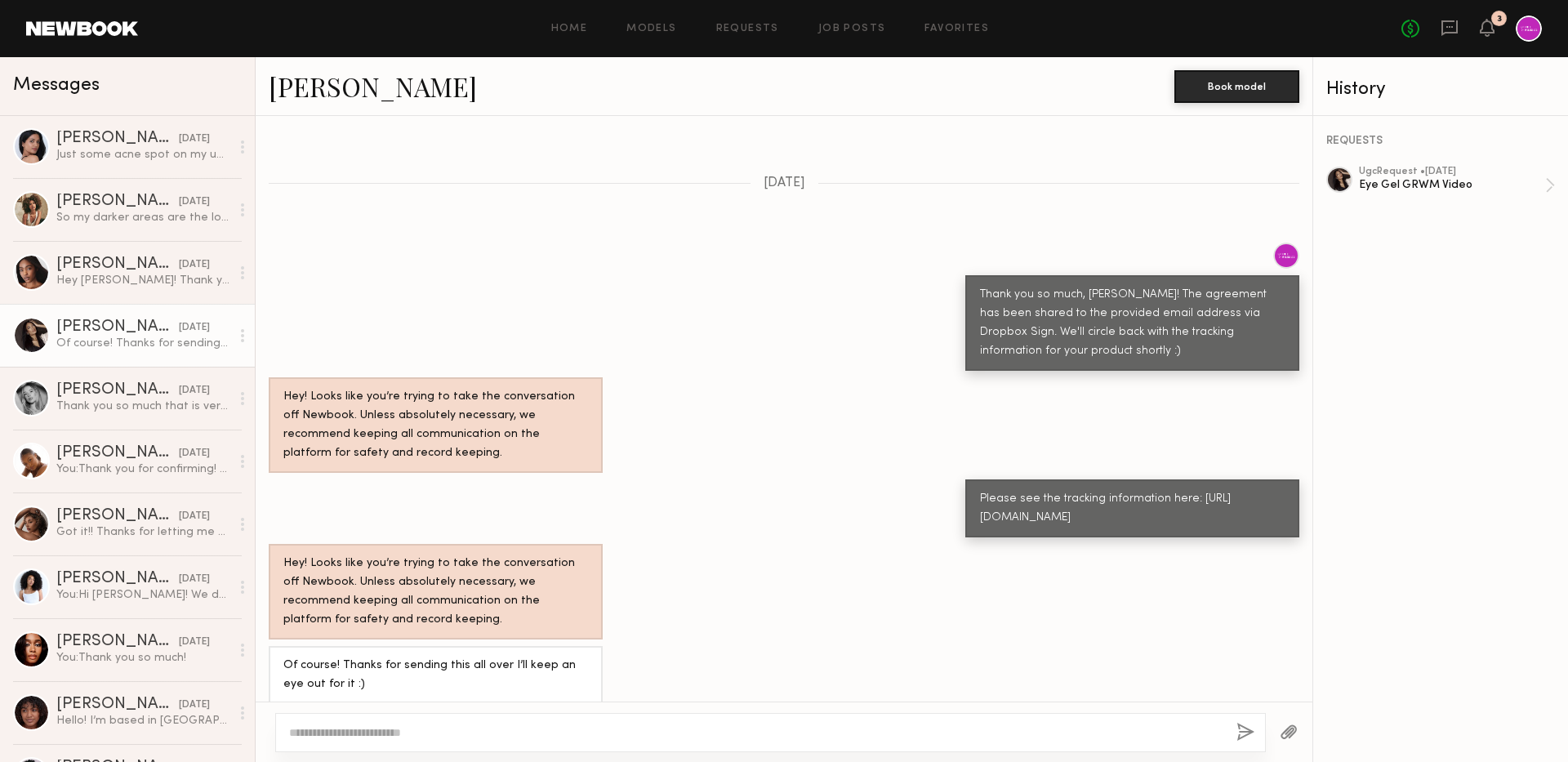
click at [475, 727] on textarea at bounding box center [756, 733] width 934 height 16
type textarea "*"
type textarea "**********"
click at [1281, 731] on button "button" at bounding box center [1289, 733] width 18 height 20
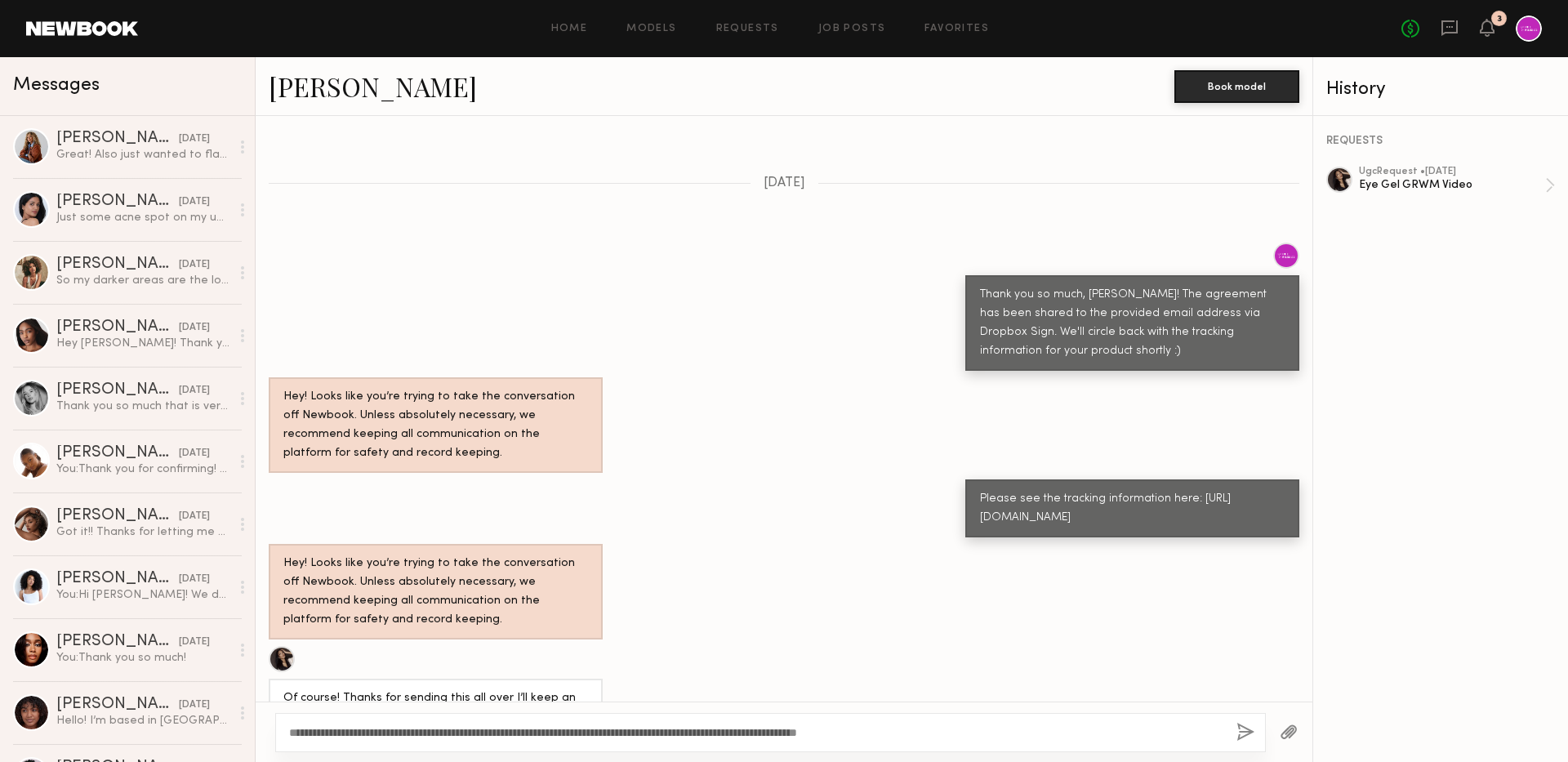
scroll to position [0, 0]
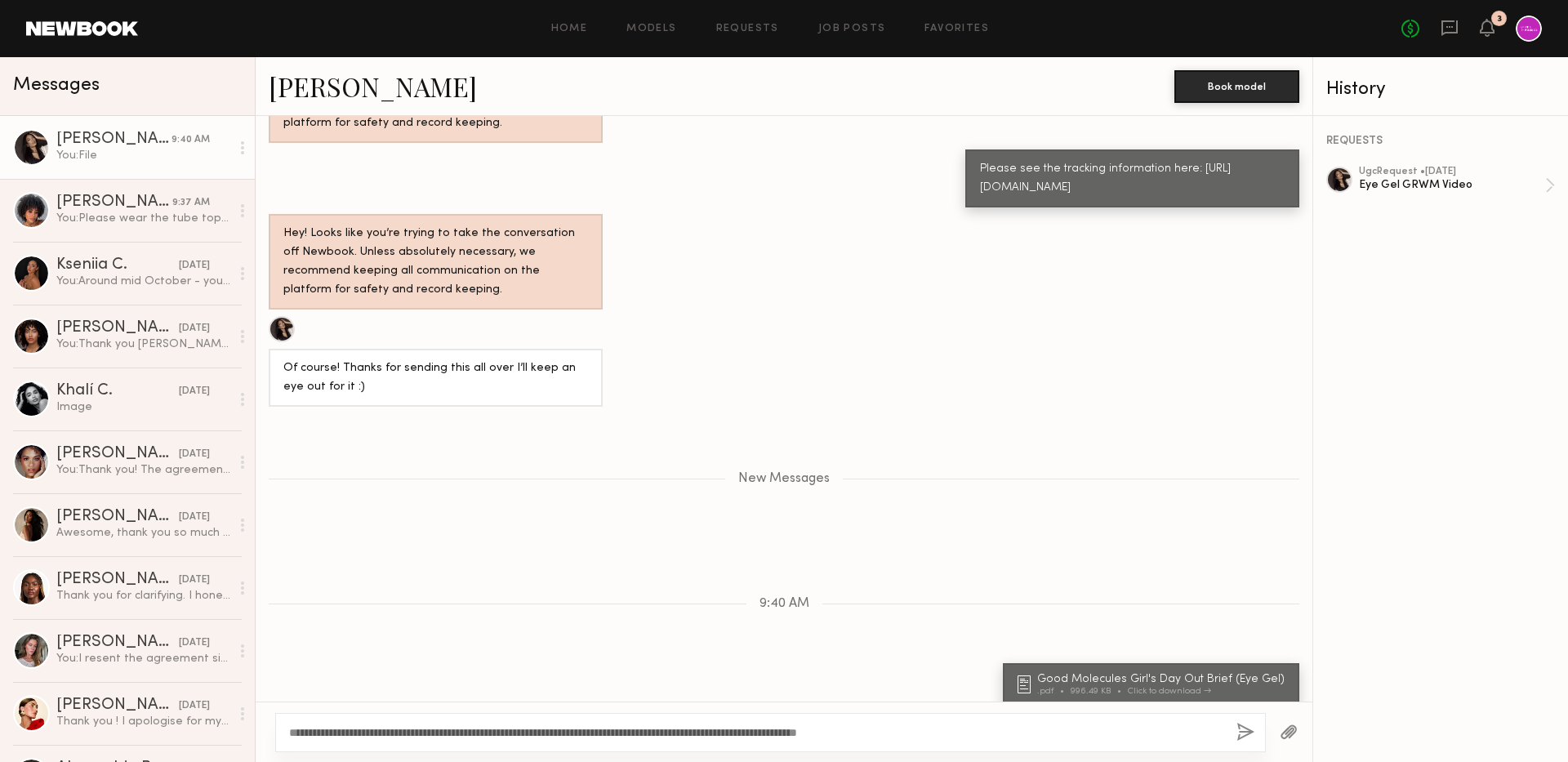
click at [1243, 731] on button "button" at bounding box center [1246, 733] width 18 height 20
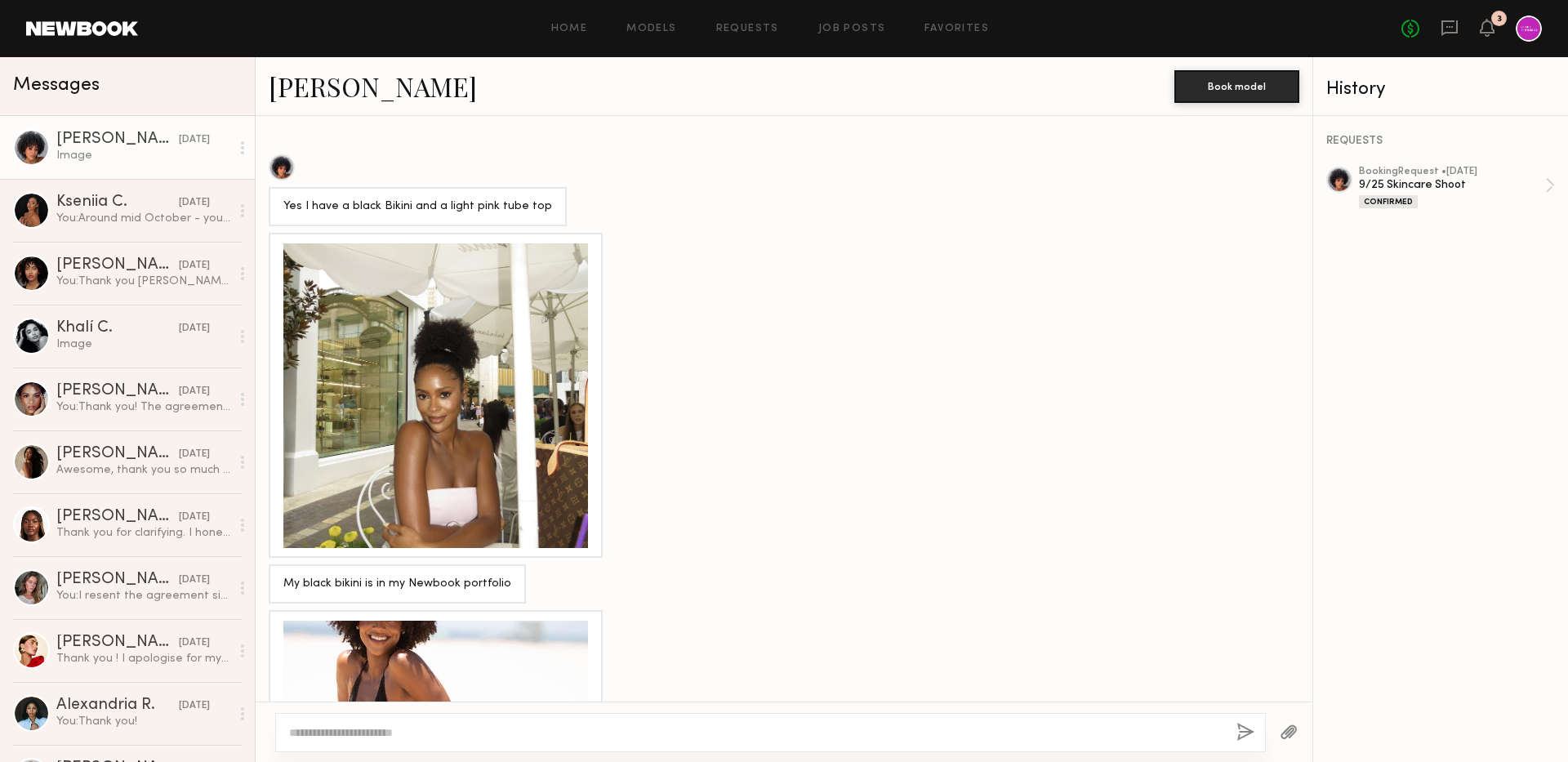
scroll to position [4068, 0]
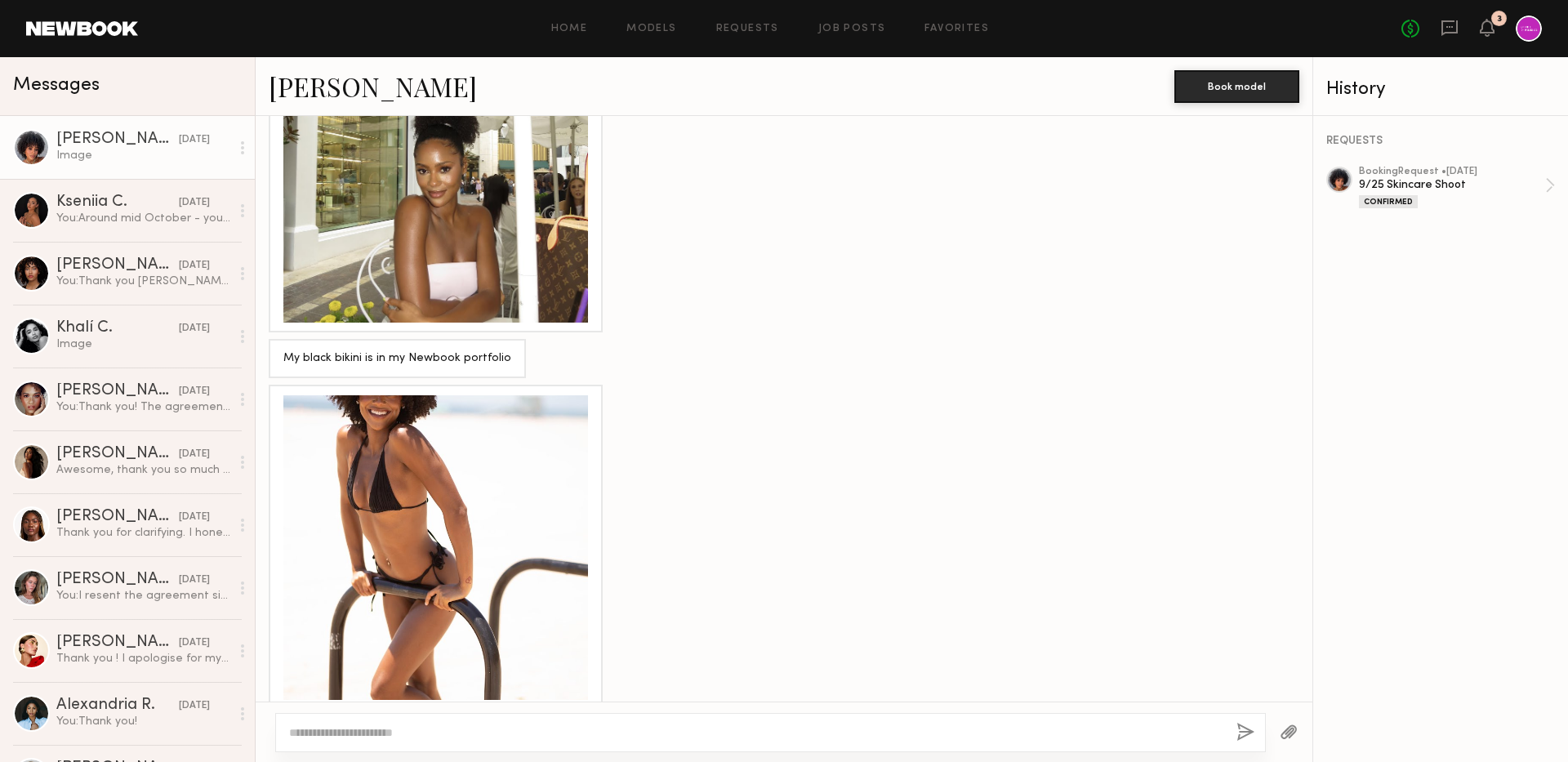
click at [534, 729] on textarea at bounding box center [756, 733] width 934 height 16
type textarea "*******"
type textarea "**********"
click at [705, 729] on textarea "**********" at bounding box center [756, 733] width 934 height 16
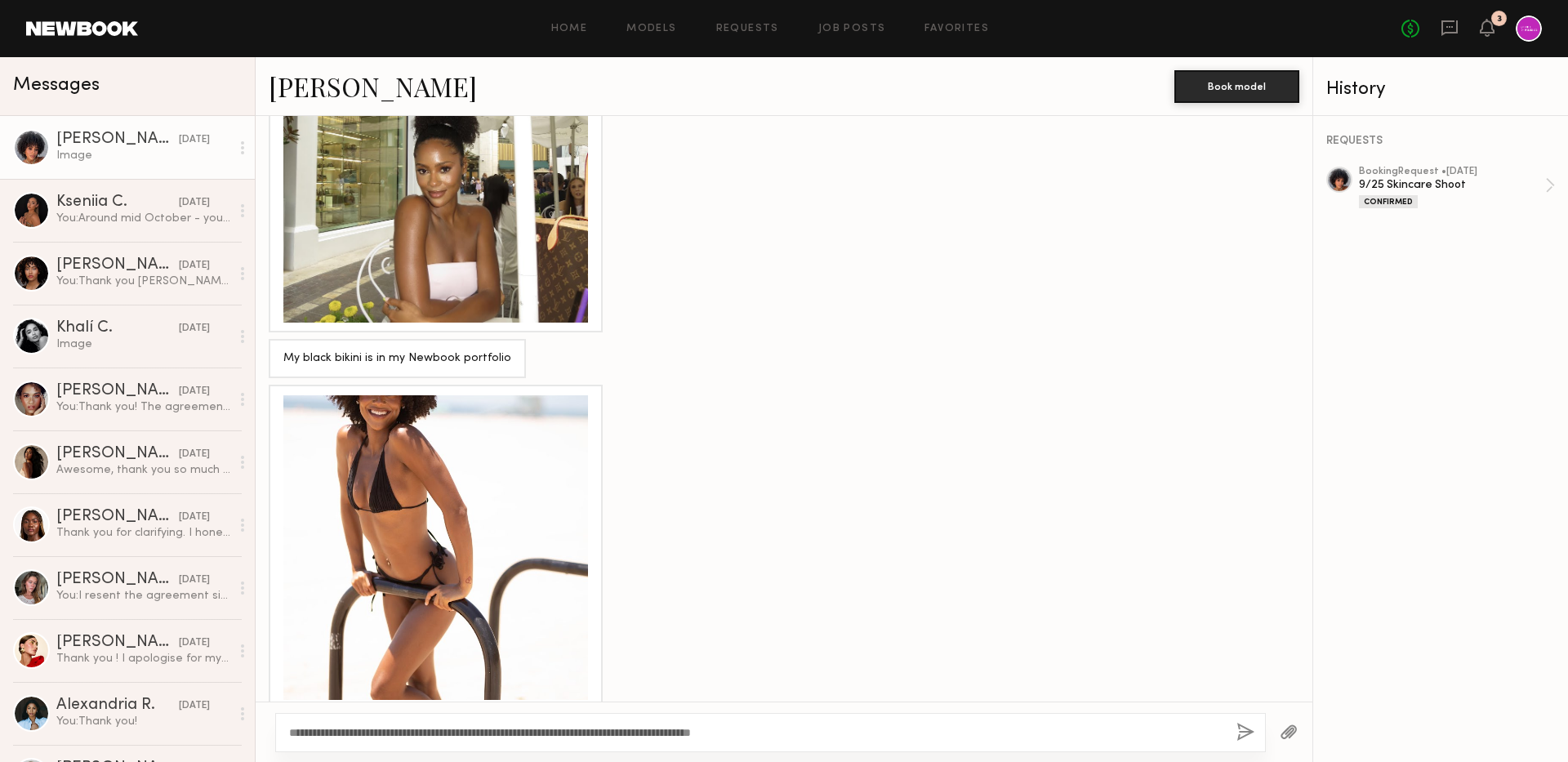
click at [844, 730] on textarea "**********" at bounding box center [756, 733] width 934 height 16
drag, startPoint x: 419, startPoint y: 731, endPoint x: 527, endPoint y: 733, distance: 108.0
click at [527, 733] on textarea "**********" at bounding box center [756, 733] width 934 height 16
type textarea "**********"
click at [762, 742] on div "**********" at bounding box center [770, 732] width 991 height 39
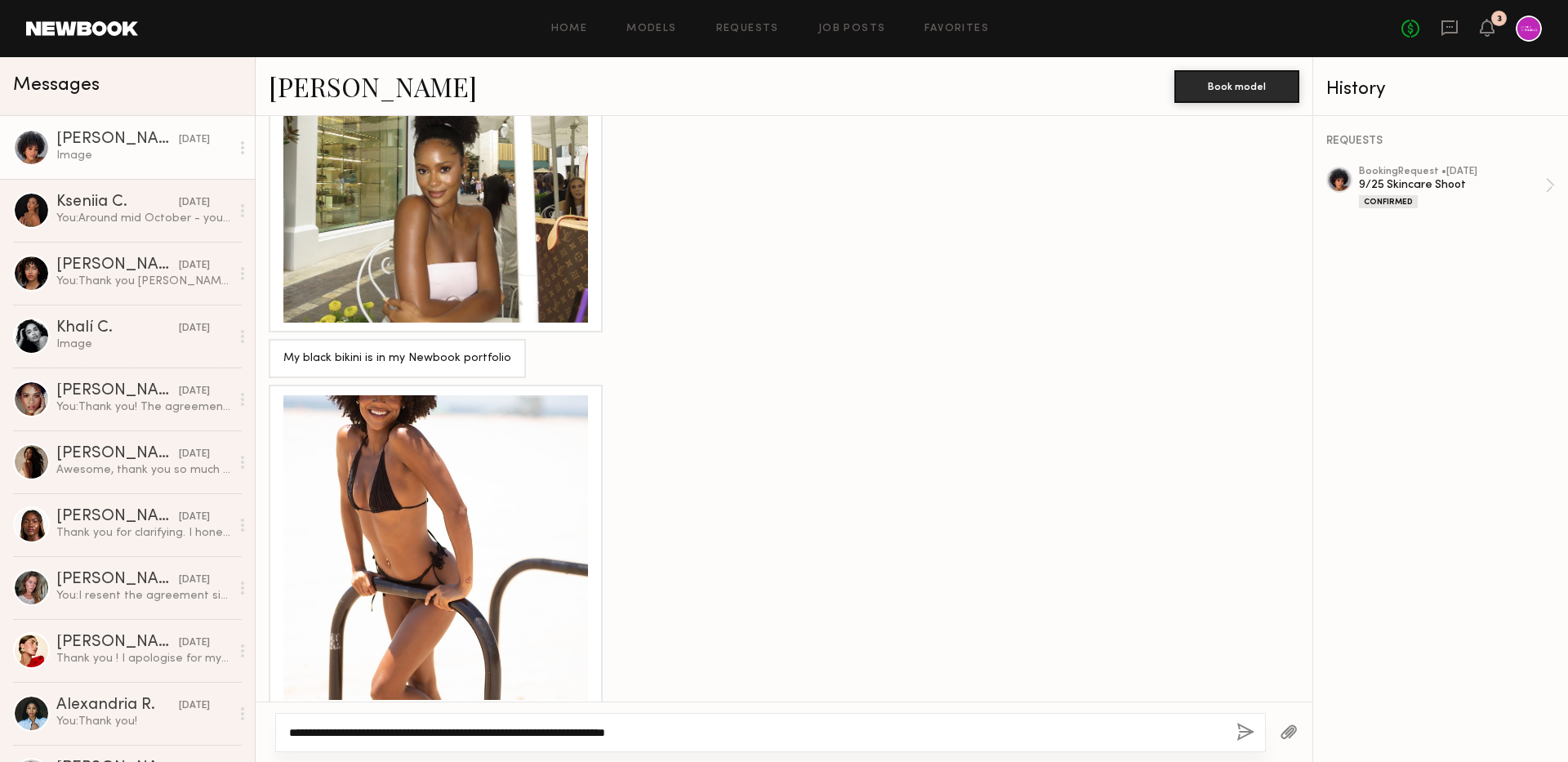
click at [750, 732] on textarea "**********" at bounding box center [756, 733] width 934 height 16
click at [1251, 730] on button "button" at bounding box center [1246, 733] width 18 height 20
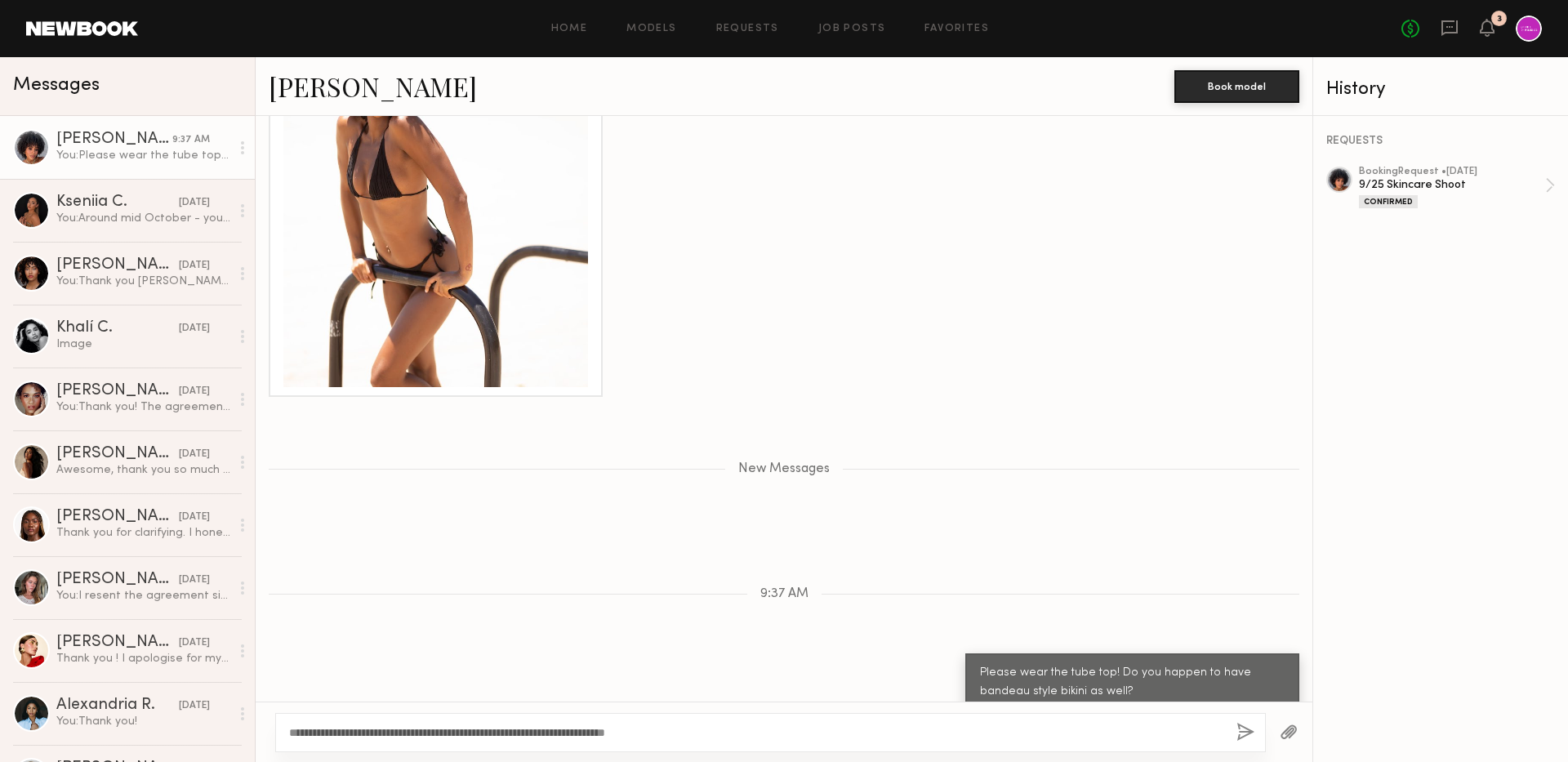
click at [1492, 21] on div "3" at bounding box center [1499, 18] width 15 height 15
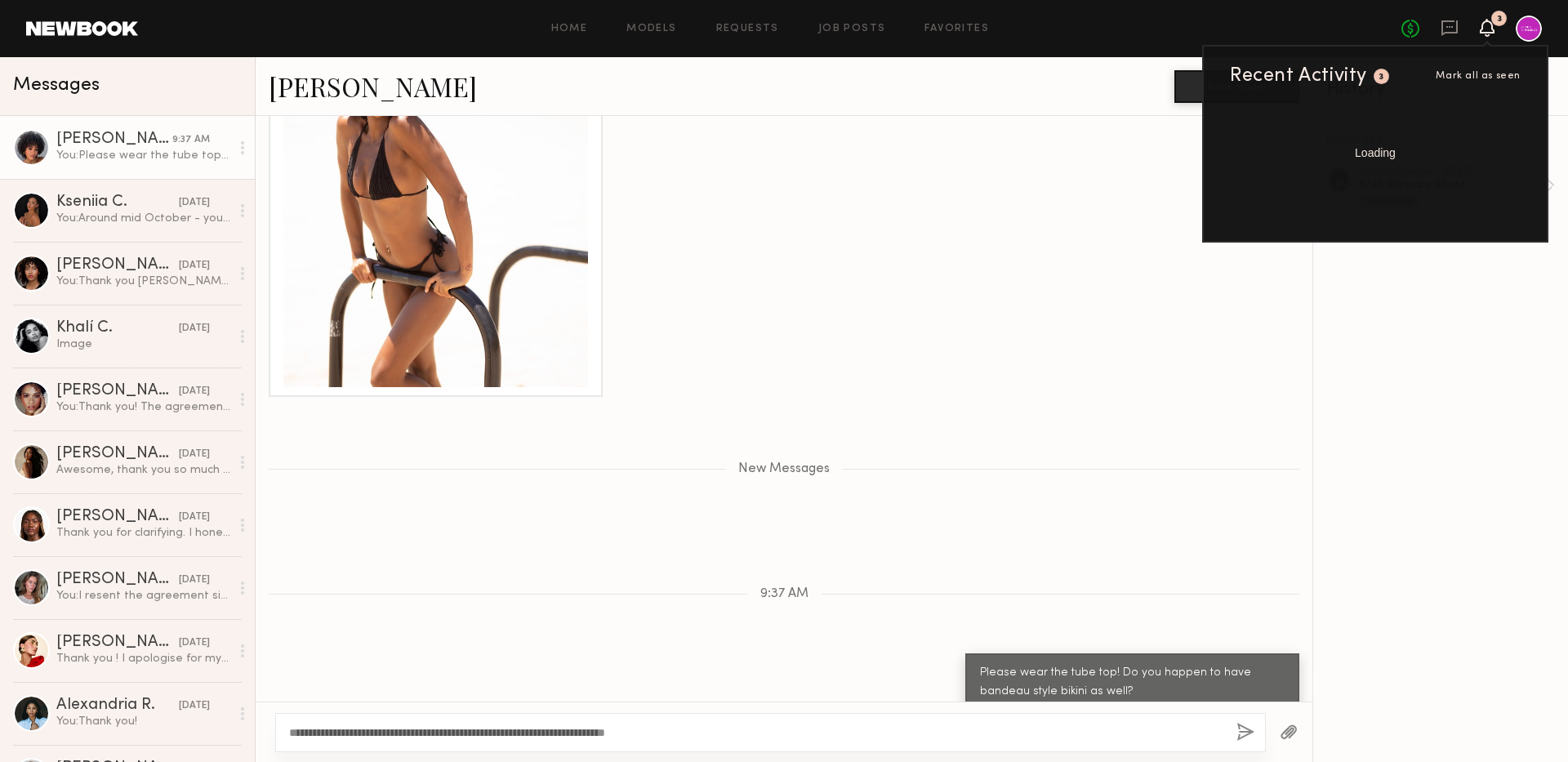
click at [1486, 26] on icon at bounding box center [1487, 26] width 13 height 12
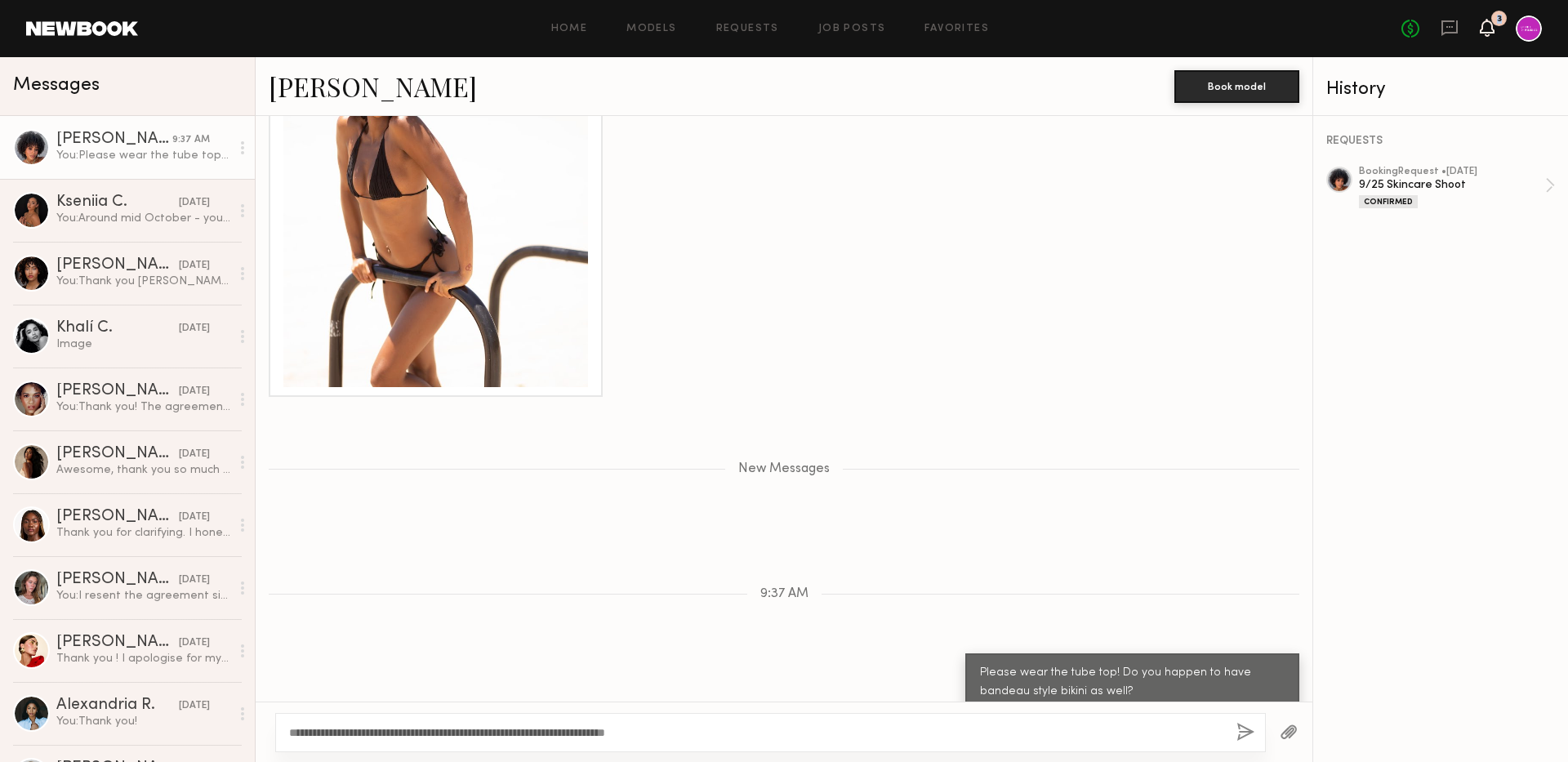
click at [1486, 26] on icon at bounding box center [1487, 26] width 13 height 12
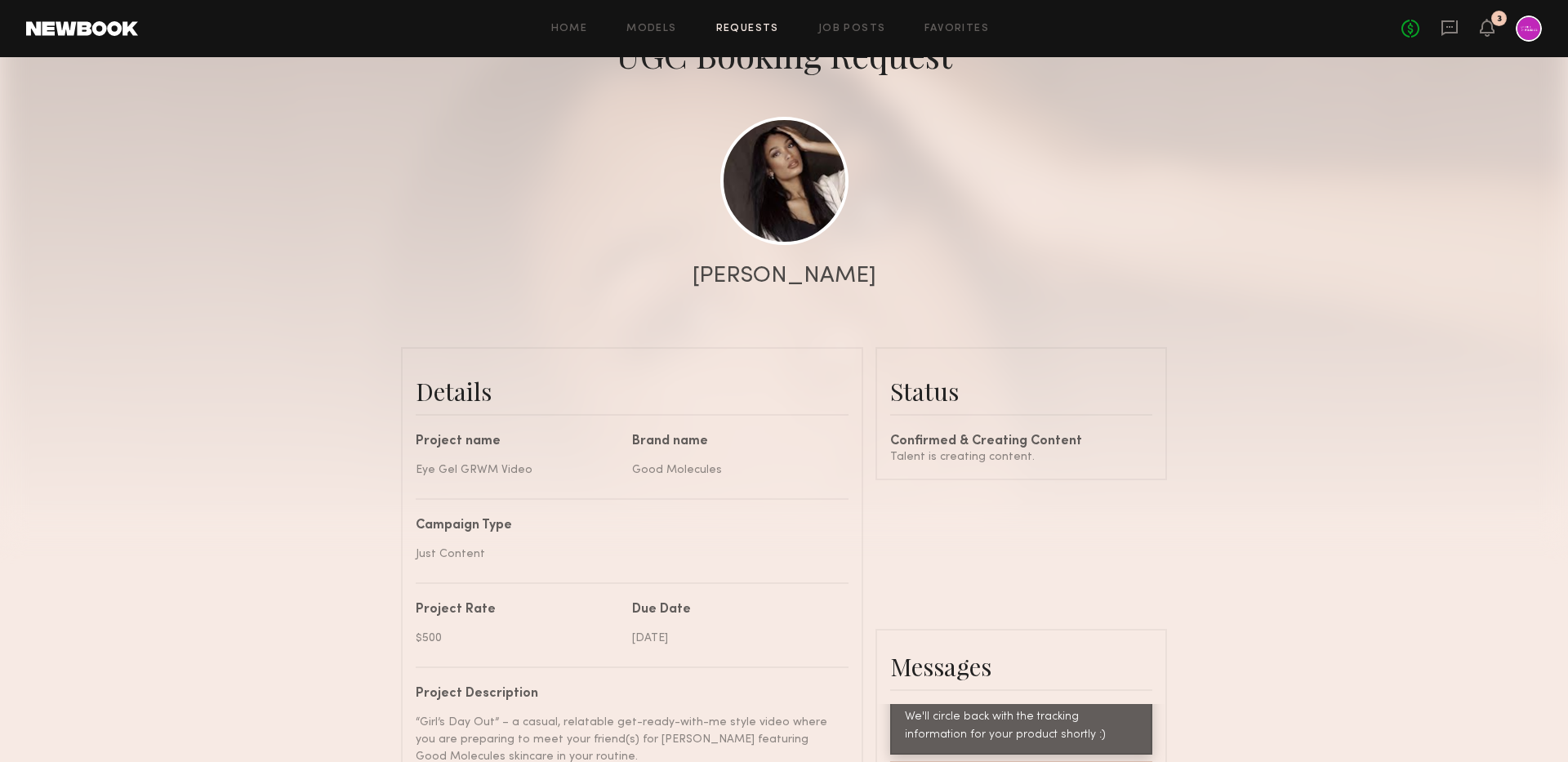
scroll to position [823, 0]
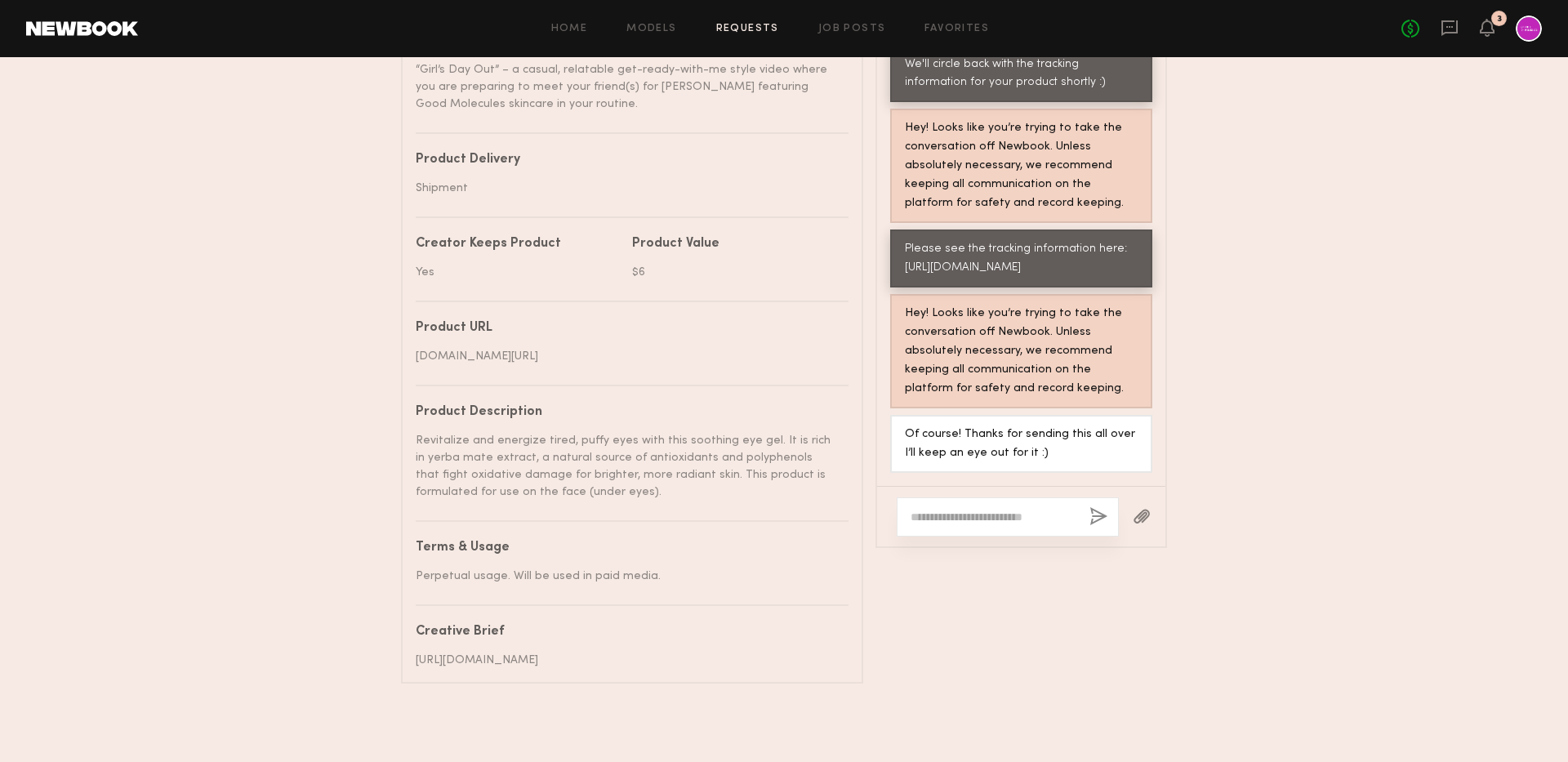
drag, startPoint x: 416, startPoint y: 640, endPoint x: 572, endPoint y: 672, distance: 159.2
click at [572, 672] on common-border "Details Project name Eye Gel GRWM Video Brand name Good Molecules Campaign Type…" at bounding box center [632, 189] width 462 height 989
copy div "https://docs.google.com/document/d/1_xa3_53vZ0j71Irz6IFGICBir7rCRLhTP9fMJkojXiE…"
click at [680, 348] on div "[DOMAIN_NAME][URL]" at bounding box center [625, 356] width 420 height 17
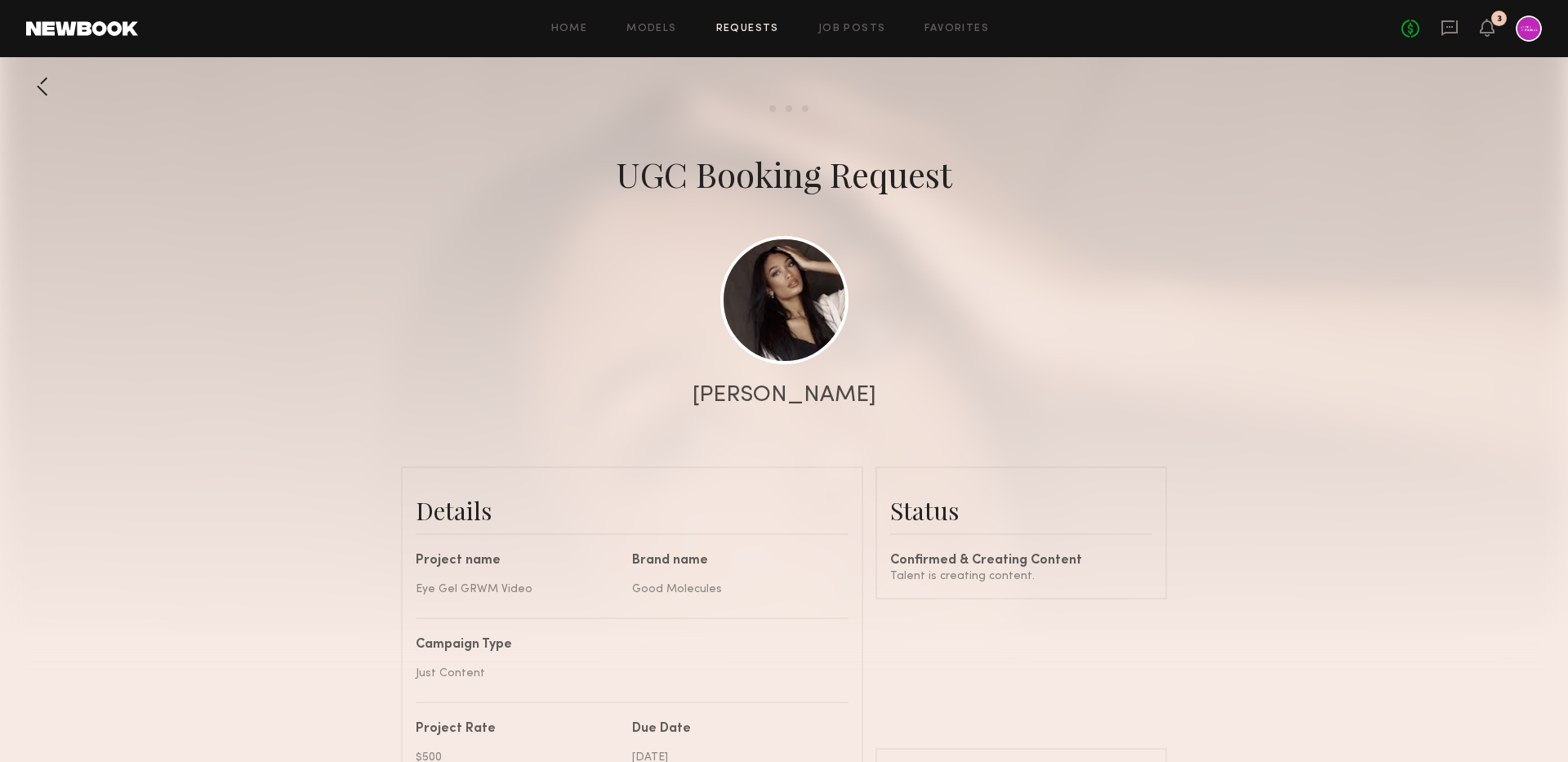
scroll to position [1288, 0]
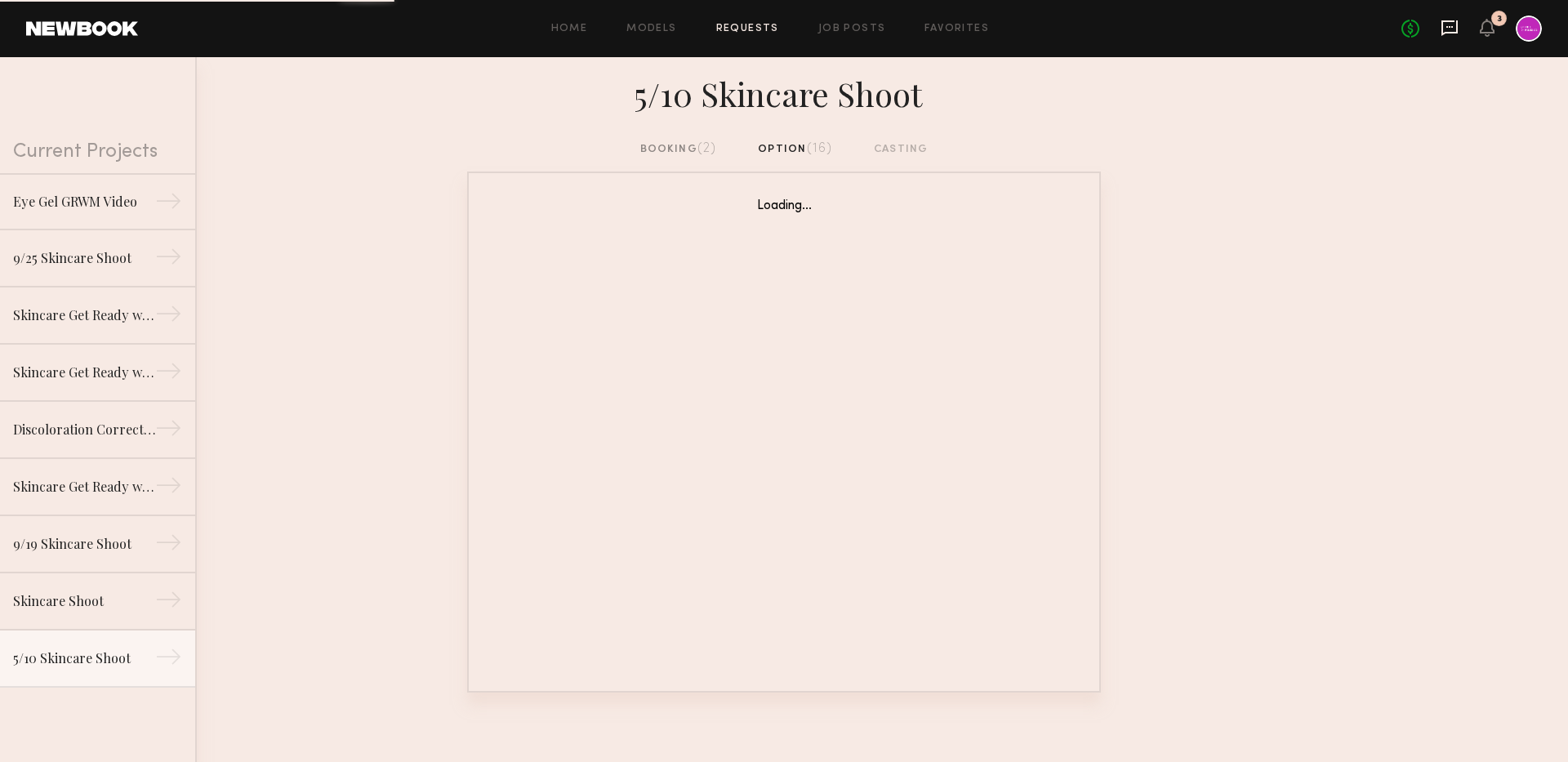
click at [1450, 26] on icon at bounding box center [1449, 27] width 6 height 2
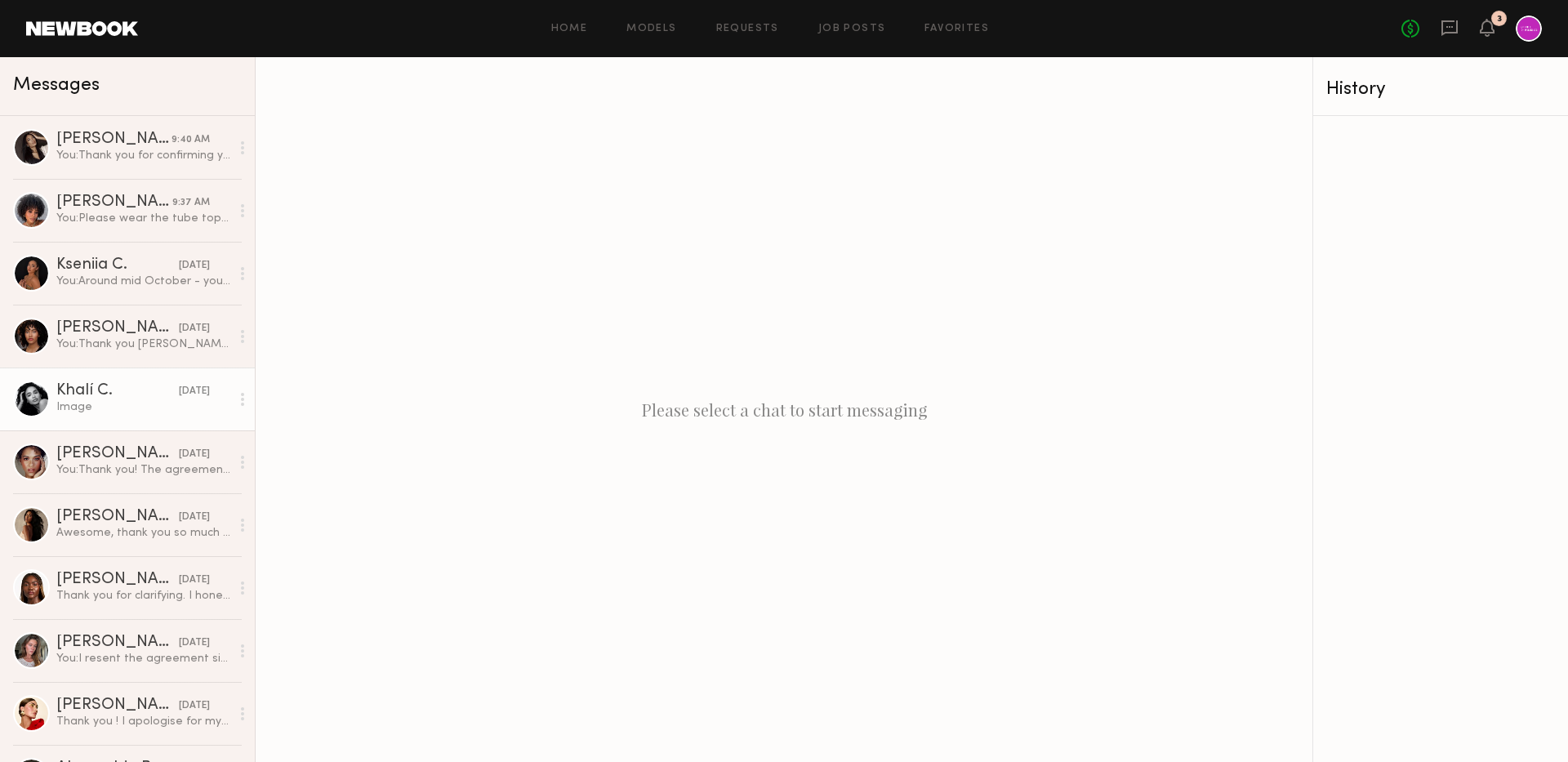
click at [119, 394] on div "Khalí C." at bounding box center [118, 391] width 122 height 16
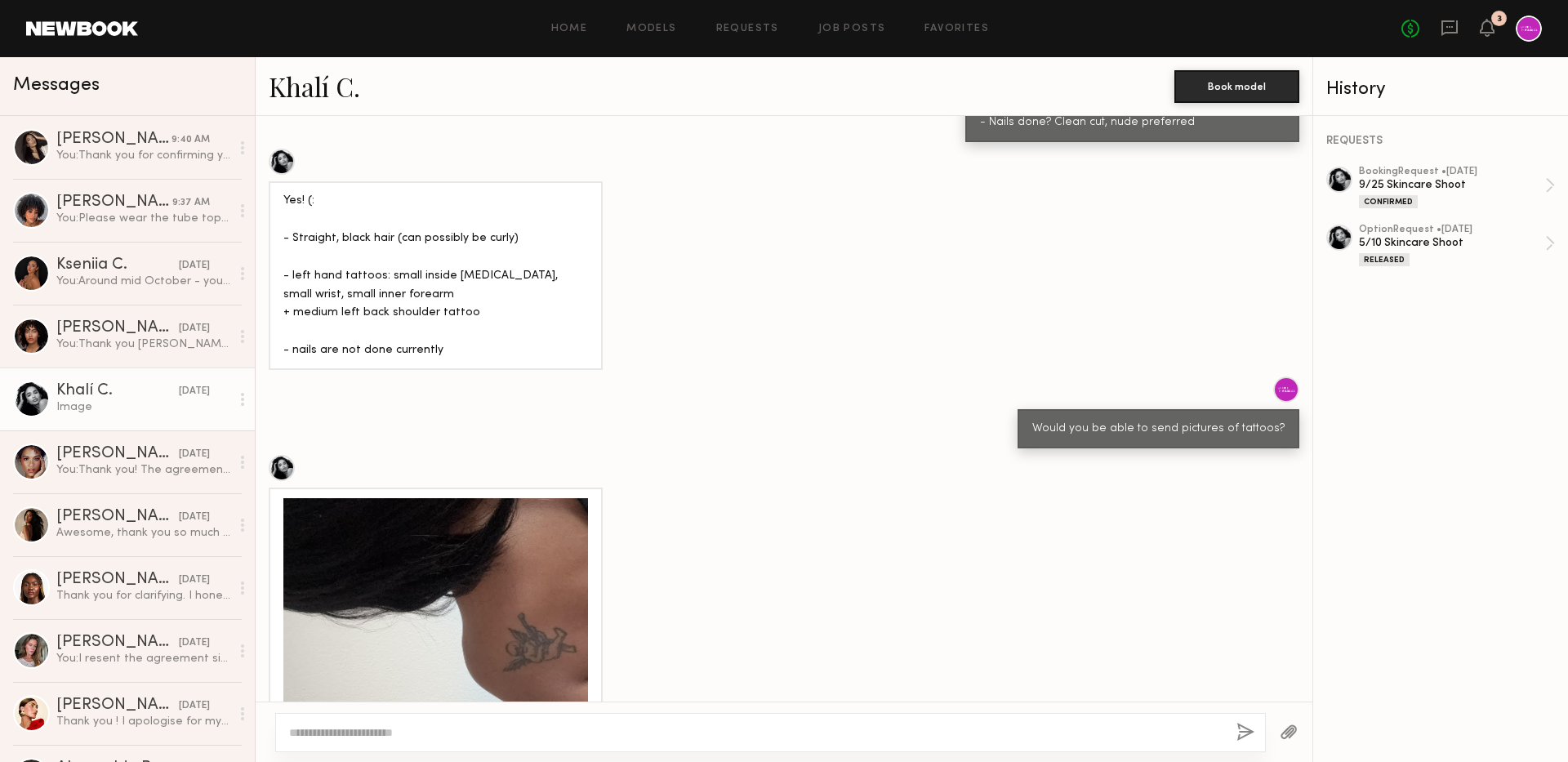
scroll to position [4542, 0]
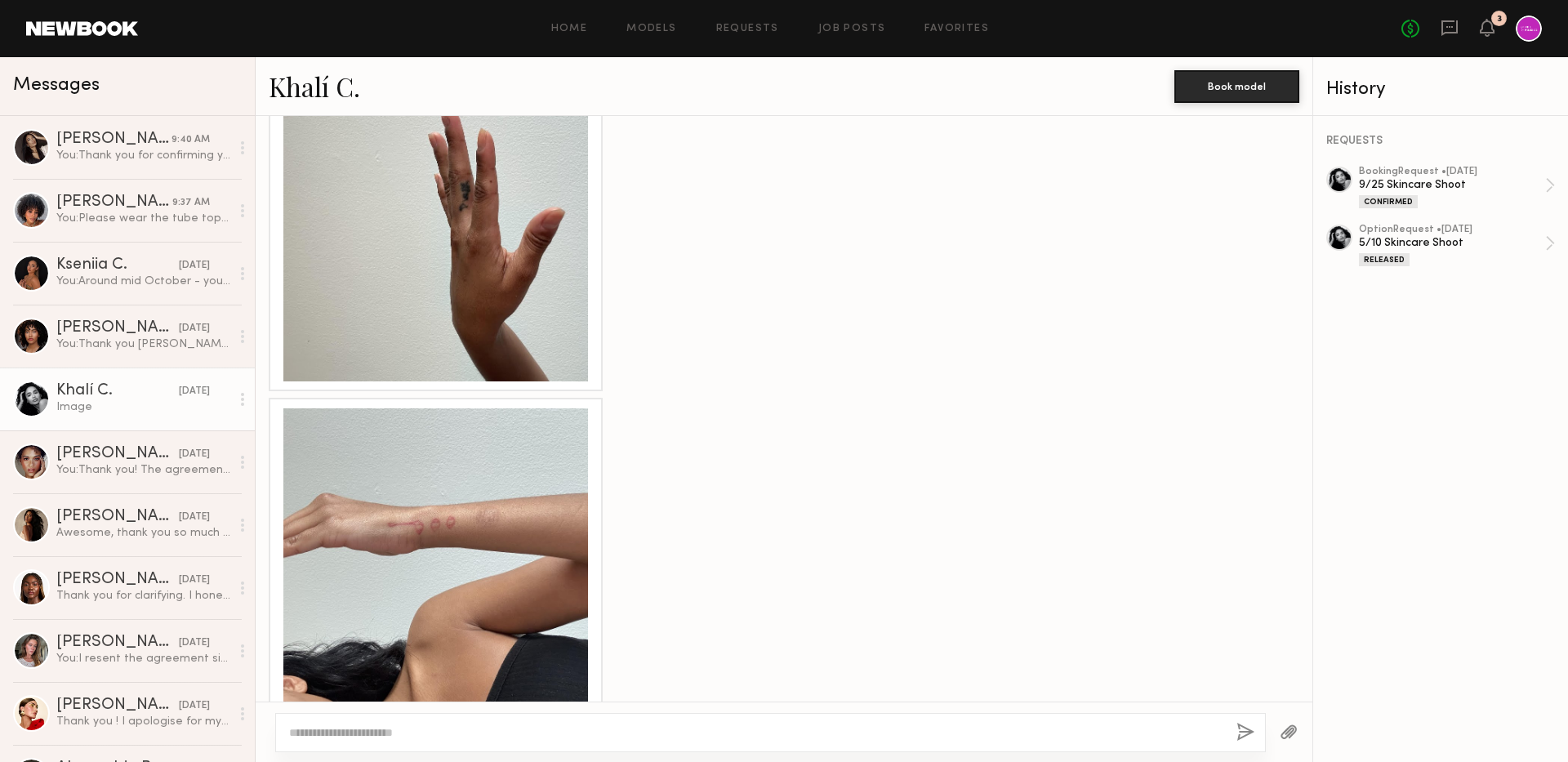
click at [491, 736] on textarea at bounding box center [756, 733] width 934 height 16
type textarea "*"
click at [1465, 179] on div "9/25 Skincare Shoot" at bounding box center [1452, 184] width 186 height 15
click at [577, 714] on div "*" at bounding box center [770, 732] width 991 height 39
click at [593, 724] on div "*" at bounding box center [770, 732] width 991 height 39
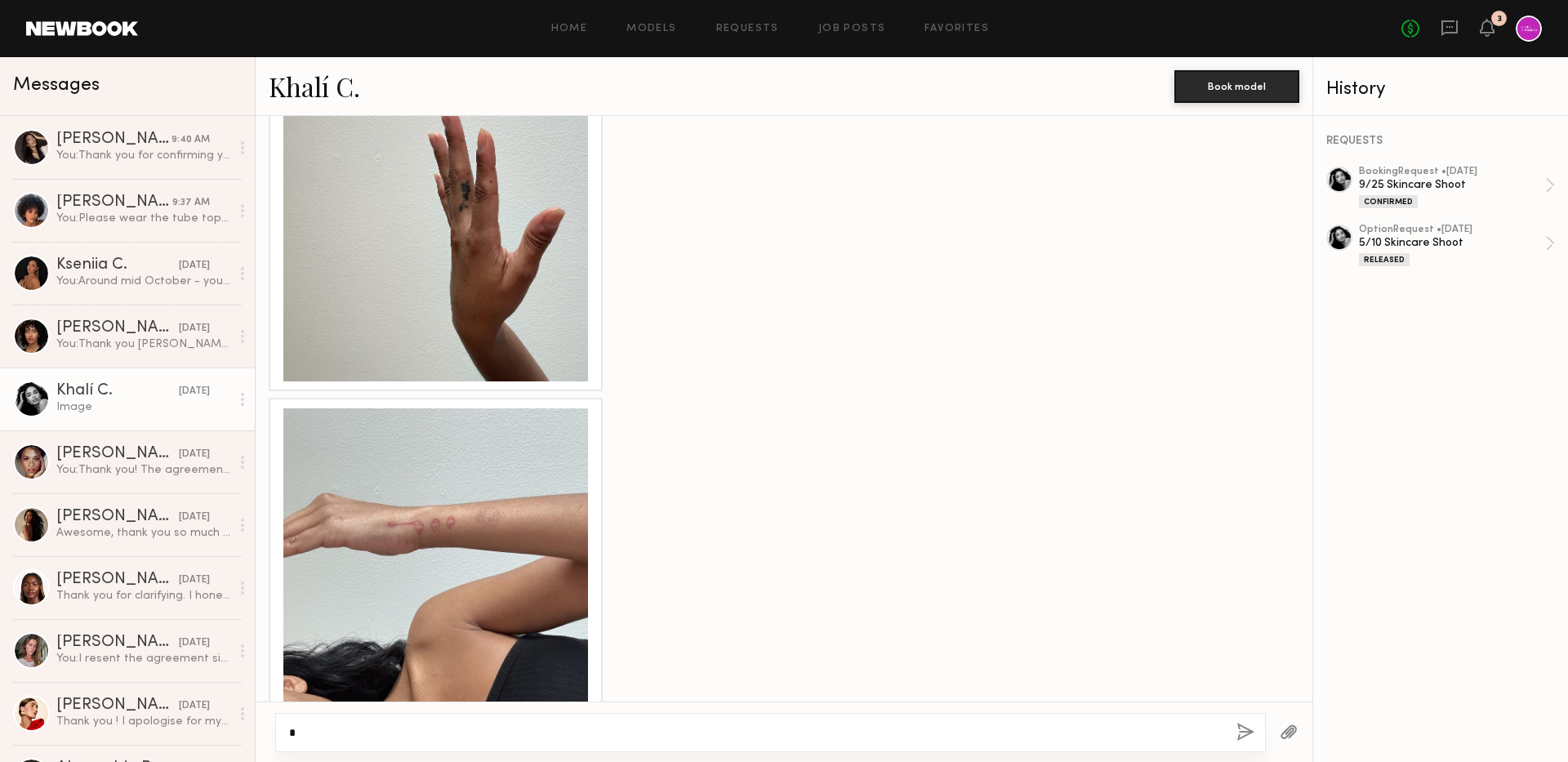
click at [603, 729] on textarea "*" at bounding box center [756, 733] width 934 height 16
type textarea "**********"
click at [1245, 725] on button "button" at bounding box center [1246, 733] width 18 height 20
